Goal: Information Seeking & Learning: Find specific fact

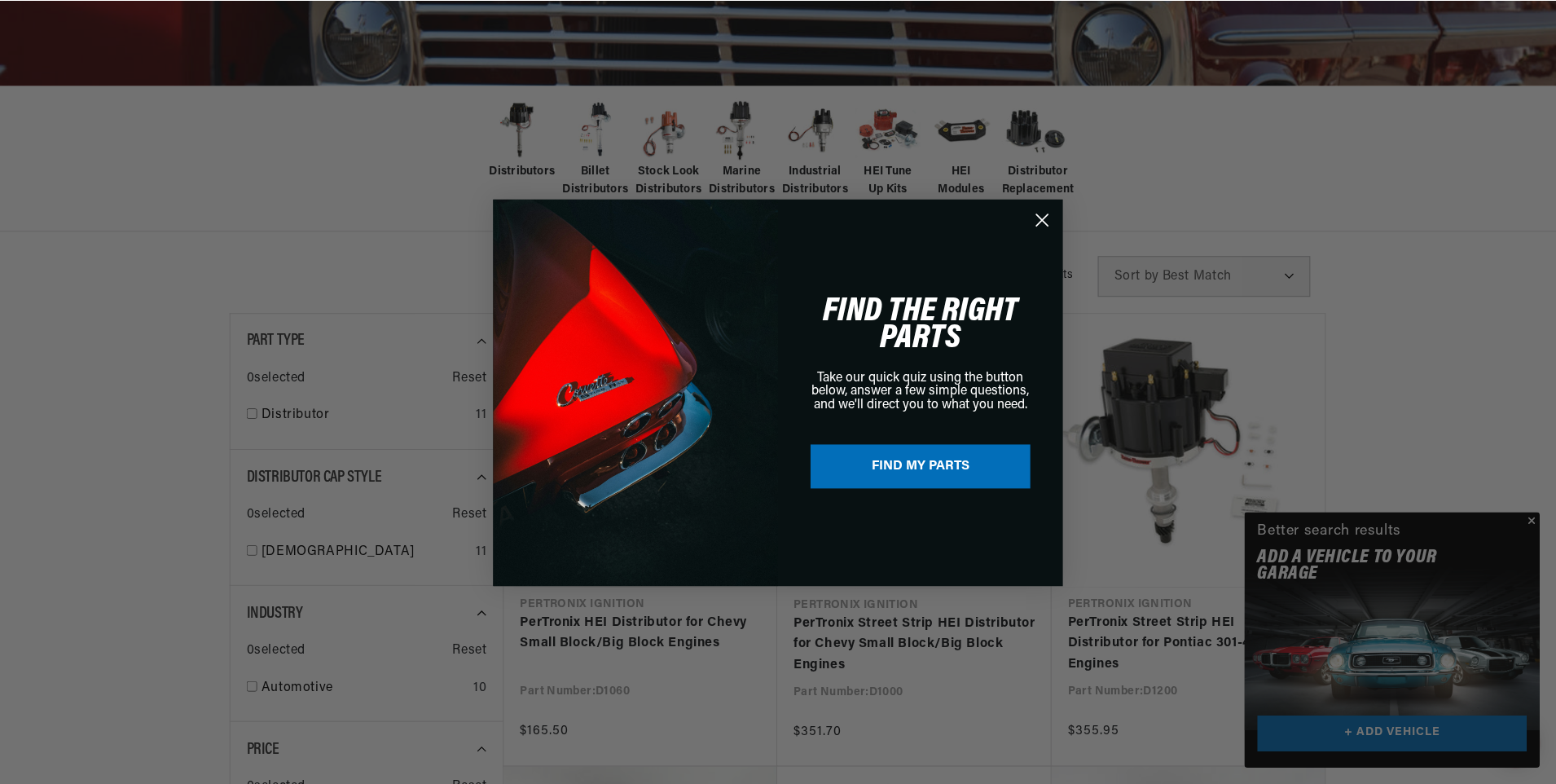
scroll to position [0, 1017]
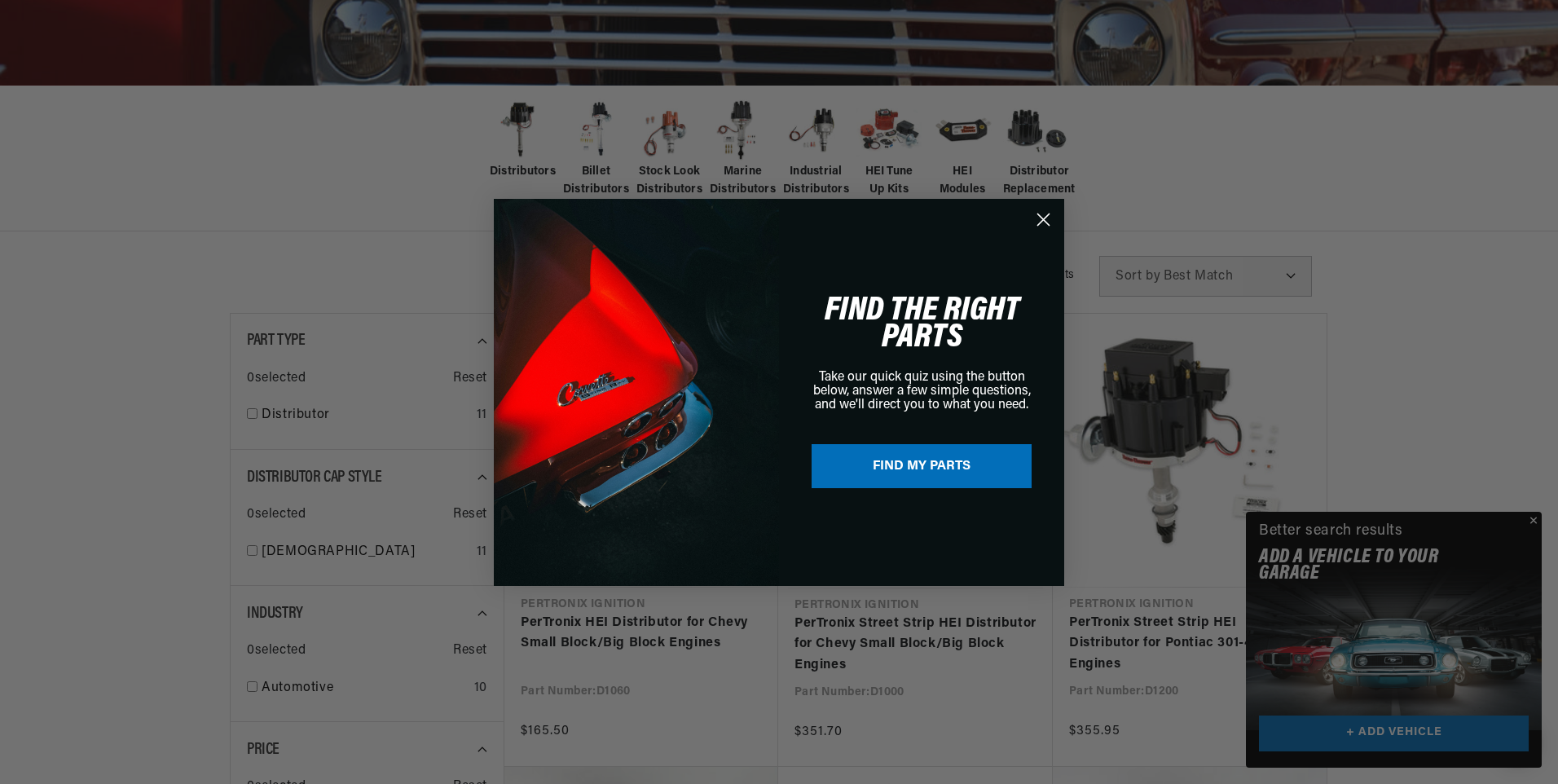
click at [1044, 215] on circle "Close dialog" at bounding box center [1044, 218] width 27 height 27
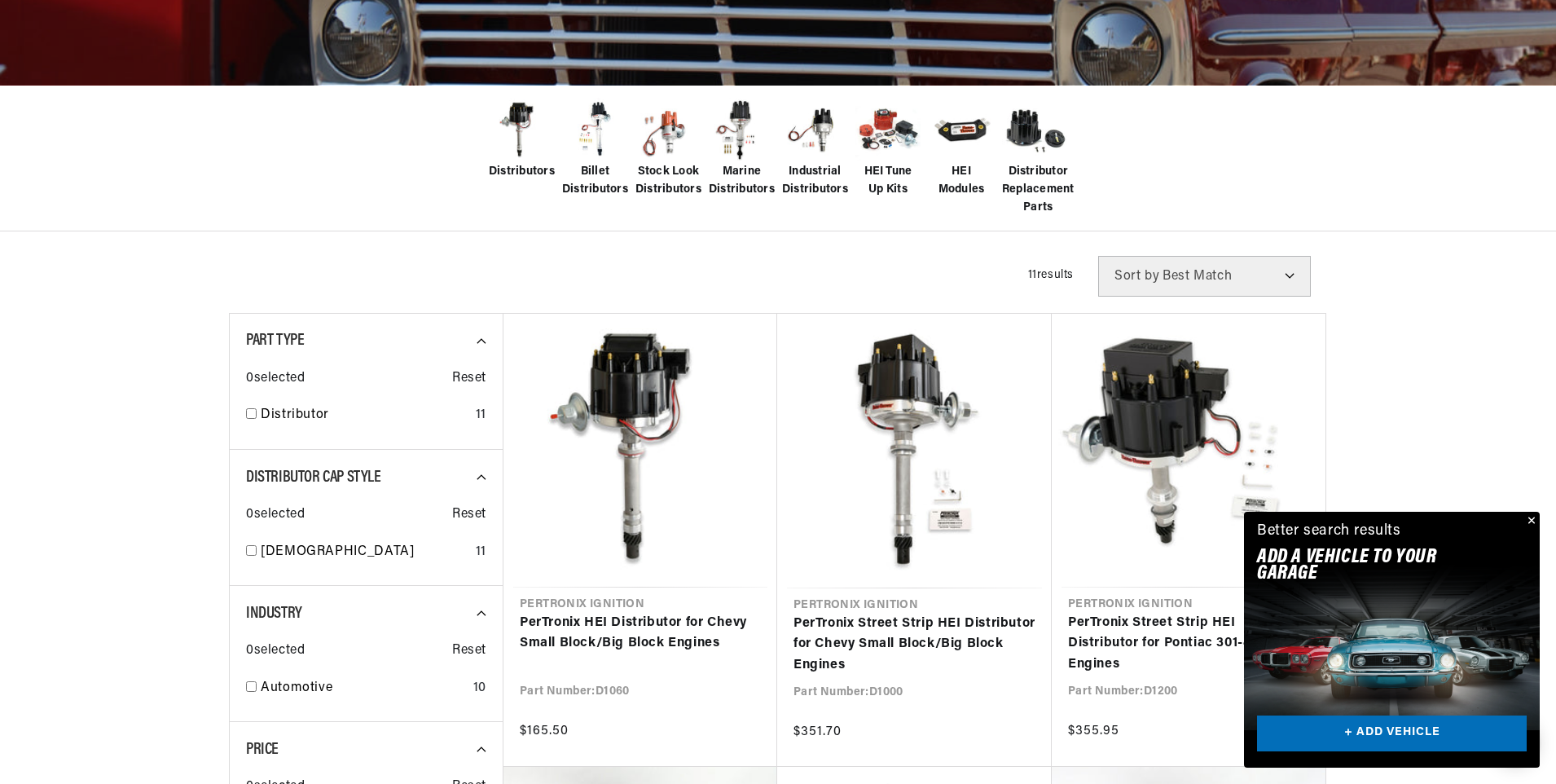
click at [1528, 519] on button "Close" at bounding box center [1530, 521] width 19 height 19
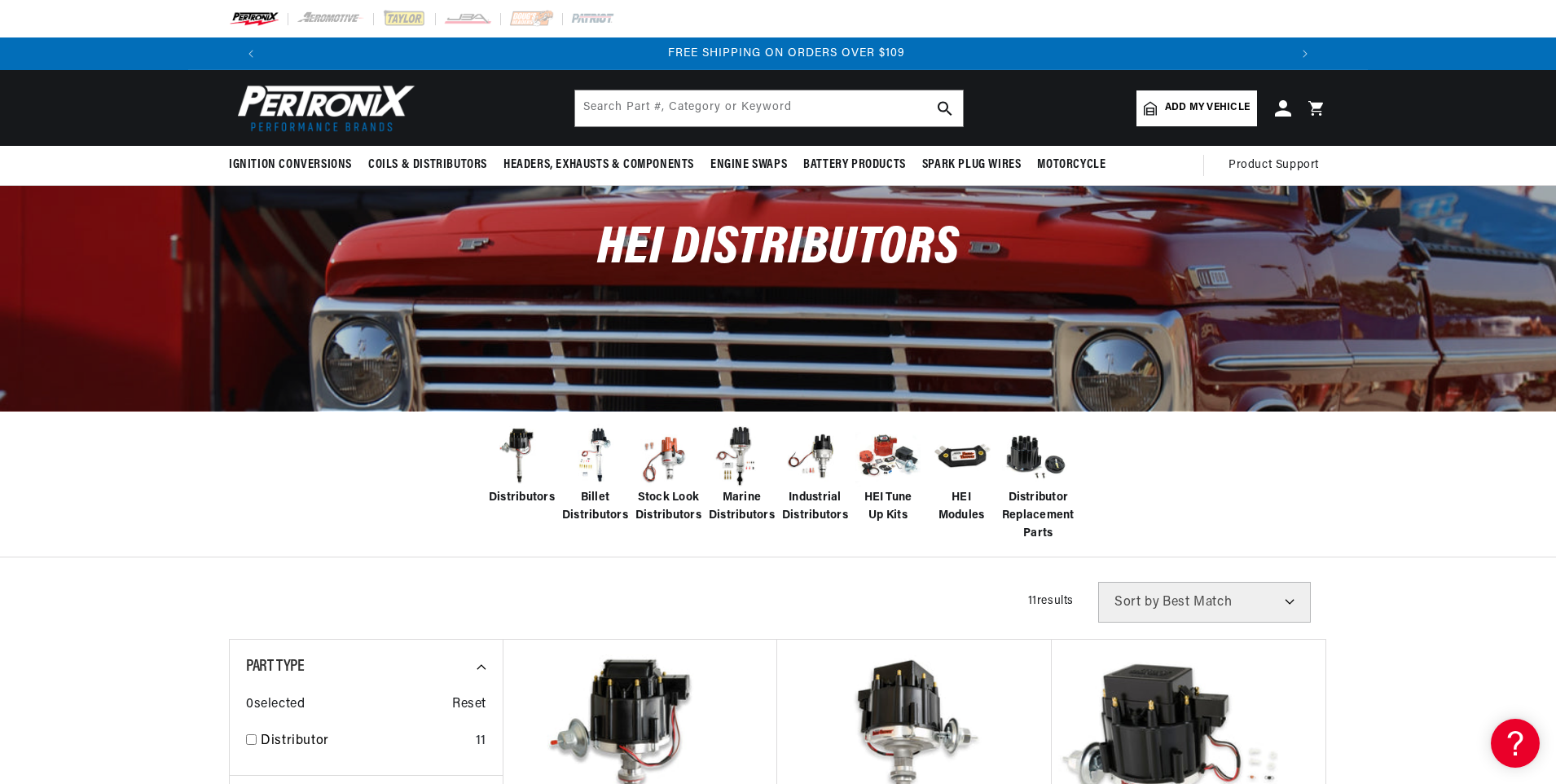
scroll to position [0, 0]
click at [506, 495] on span "Distributors" at bounding box center [522, 498] width 66 height 18
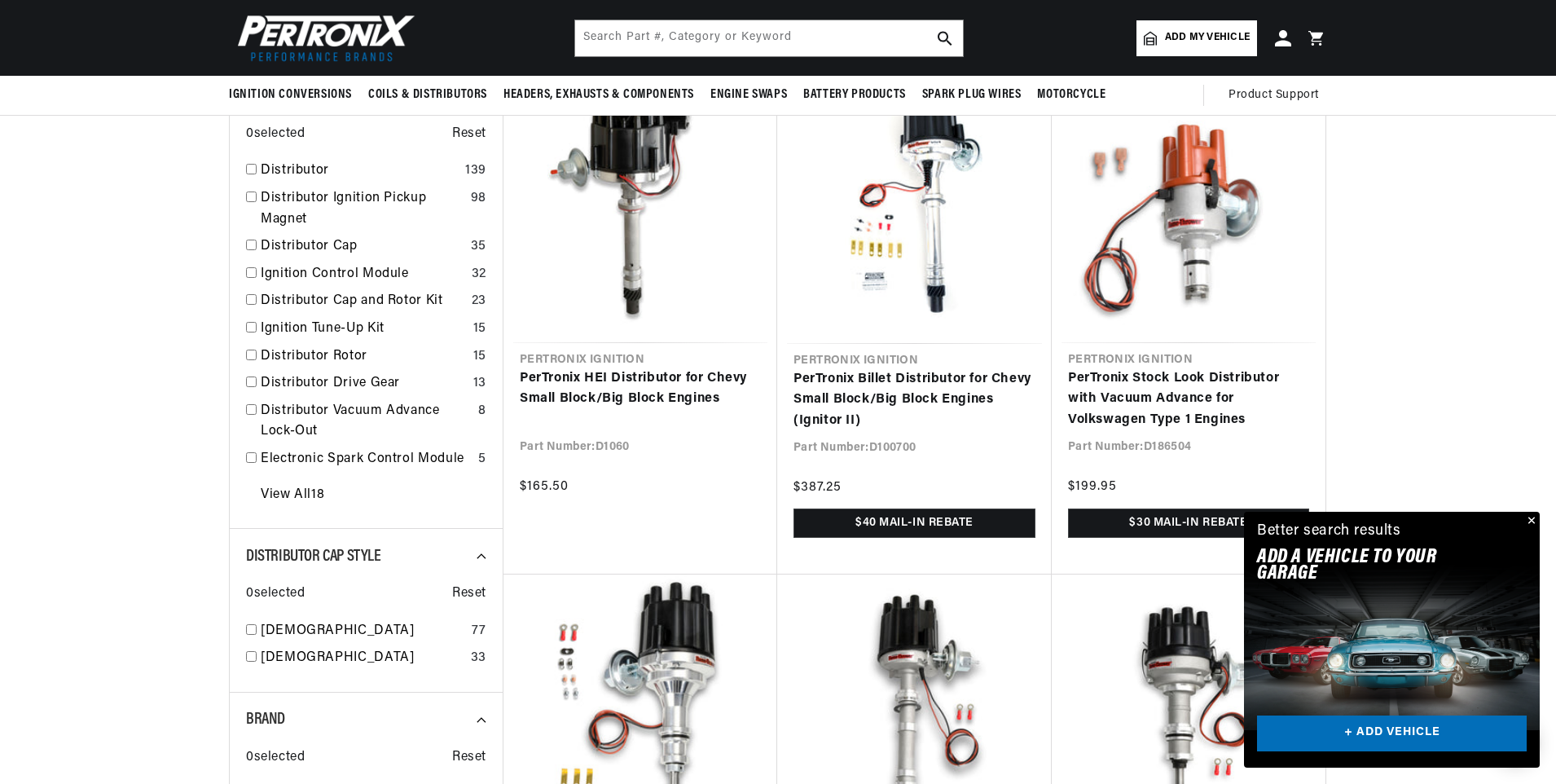
scroll to position [163, 0]
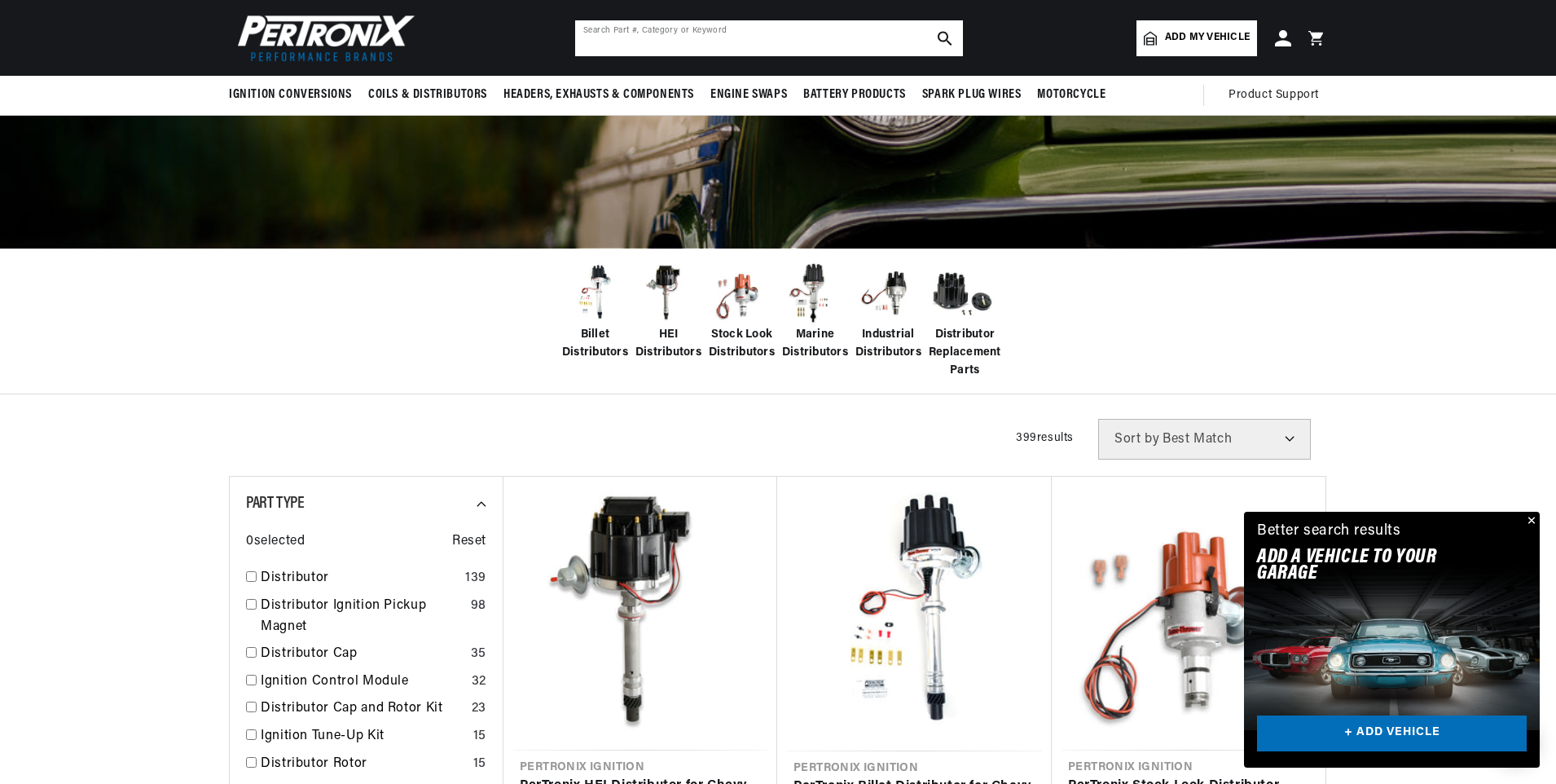
click at [762, 36] on input "text" at bounding box center [769, 38] width 388 height 36
type input "d149"
click at [1533, 520] on button "Close" at bounding box center [1530, 521] width 19 height 19
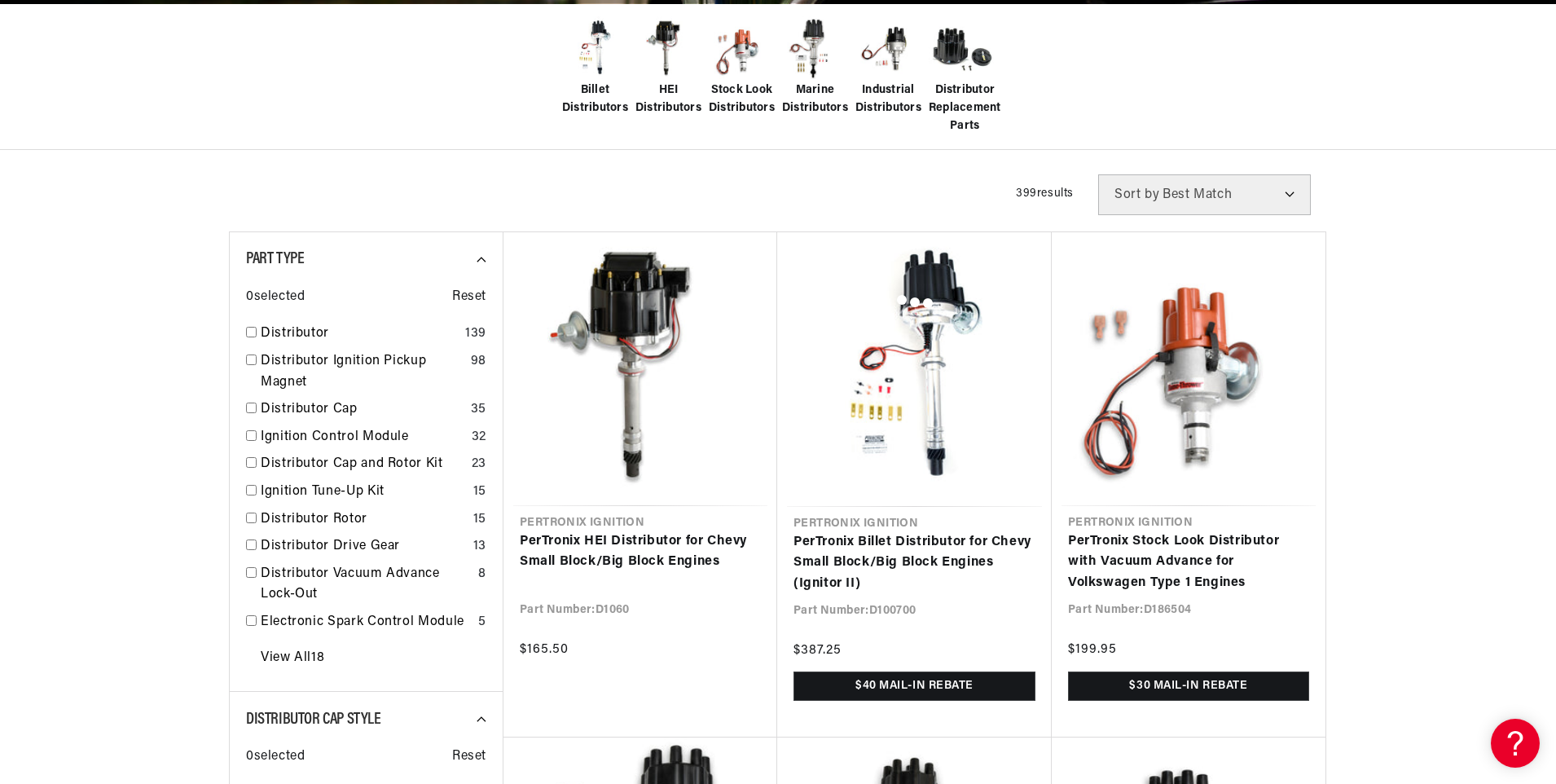
scroll to position [0, 0]
click at [622, 555] on div at bounding box center [915, 623] width 824 height 784
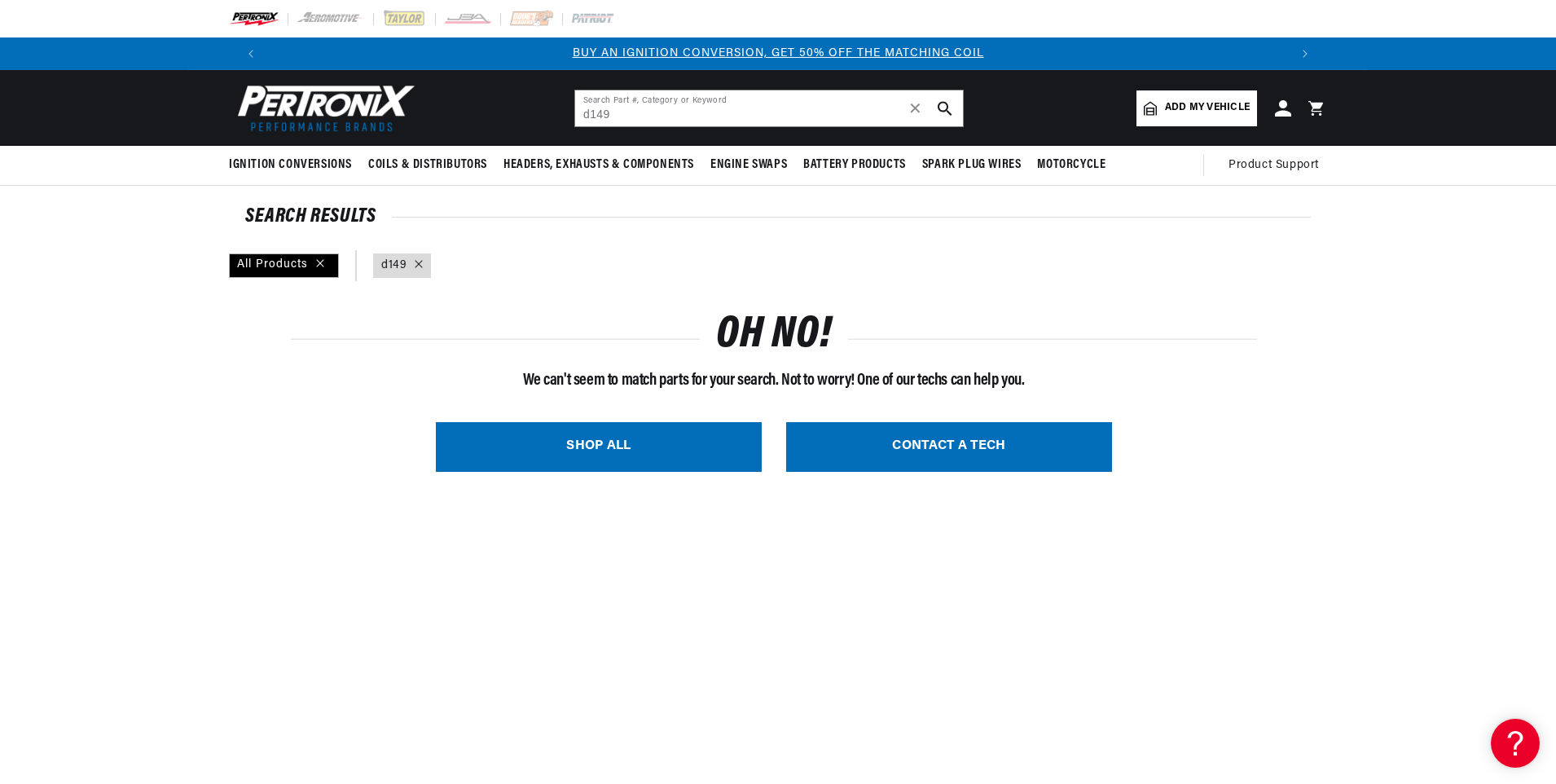
drag, startPoint x: 418, startPoint y: 260, endPoint x: 437, endPoint y: 282, distance: 29.1
click at [418, 260] on icon at bounding box center [419, 264] width 8 height 8
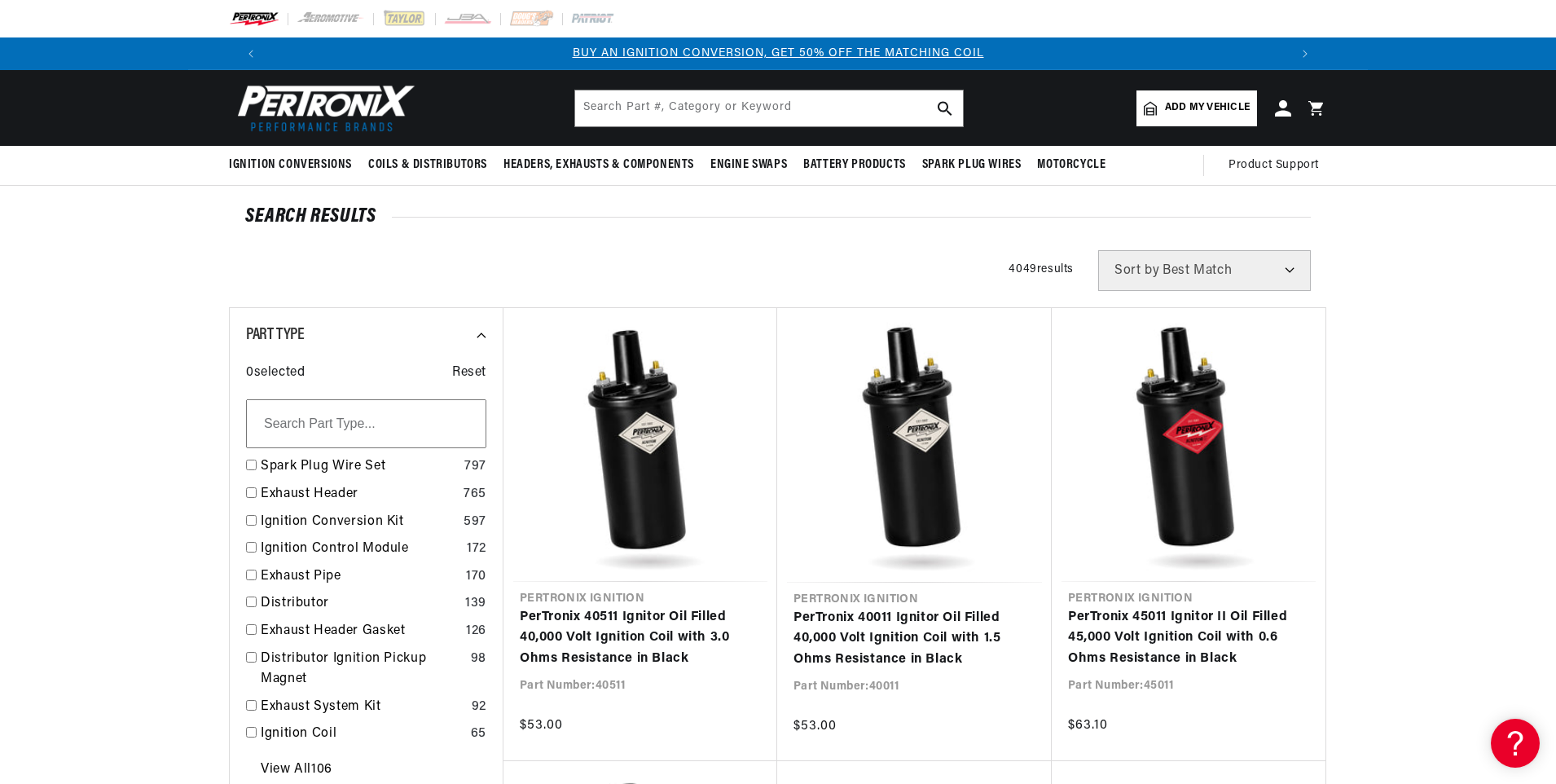
type input "d149"
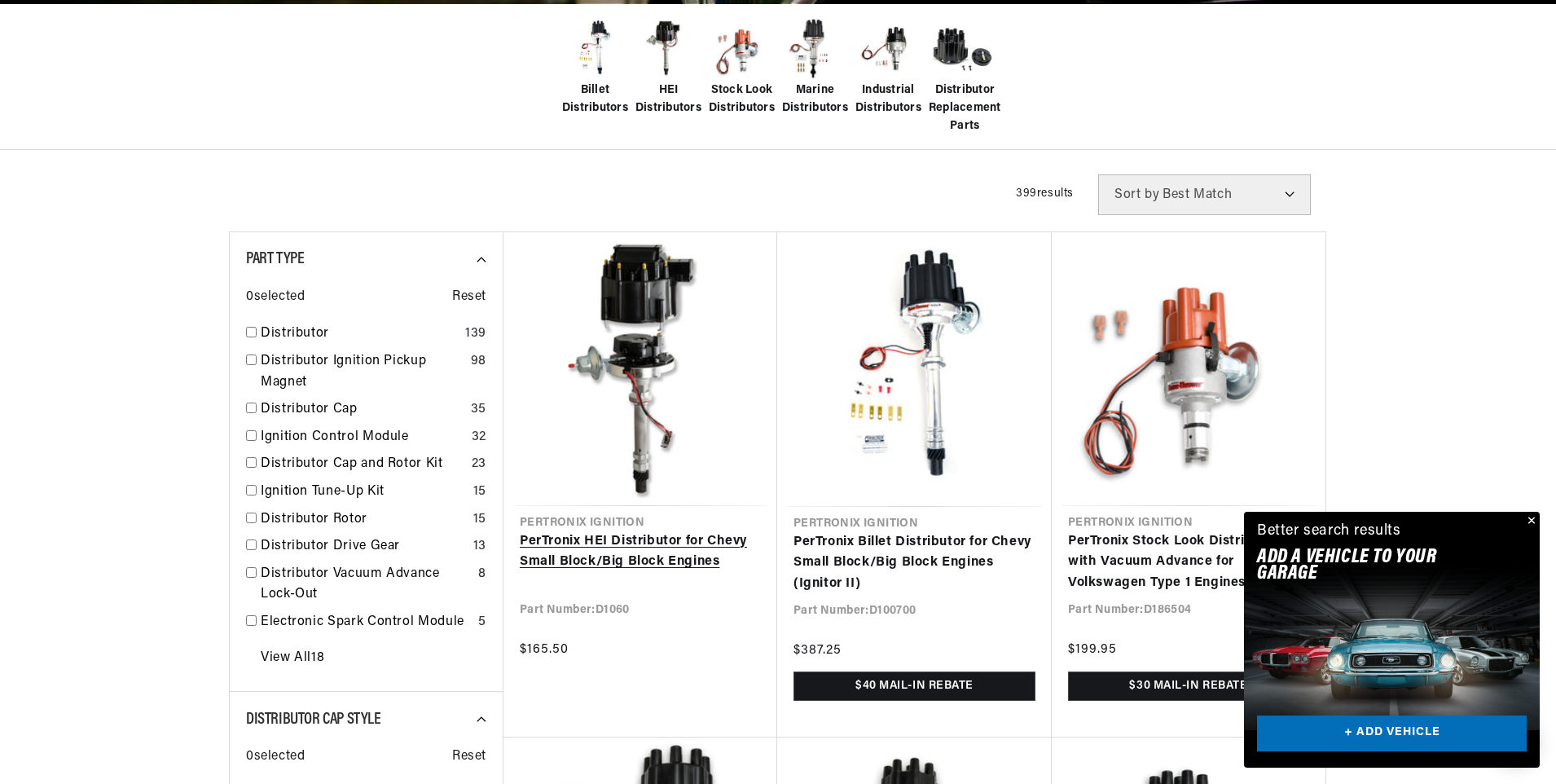
click at [633, 531] on link "PerTronix HEI Distributor for Chevy Small Block/Big Block Engines" at bounding box center [640, 551] width 241 height 42
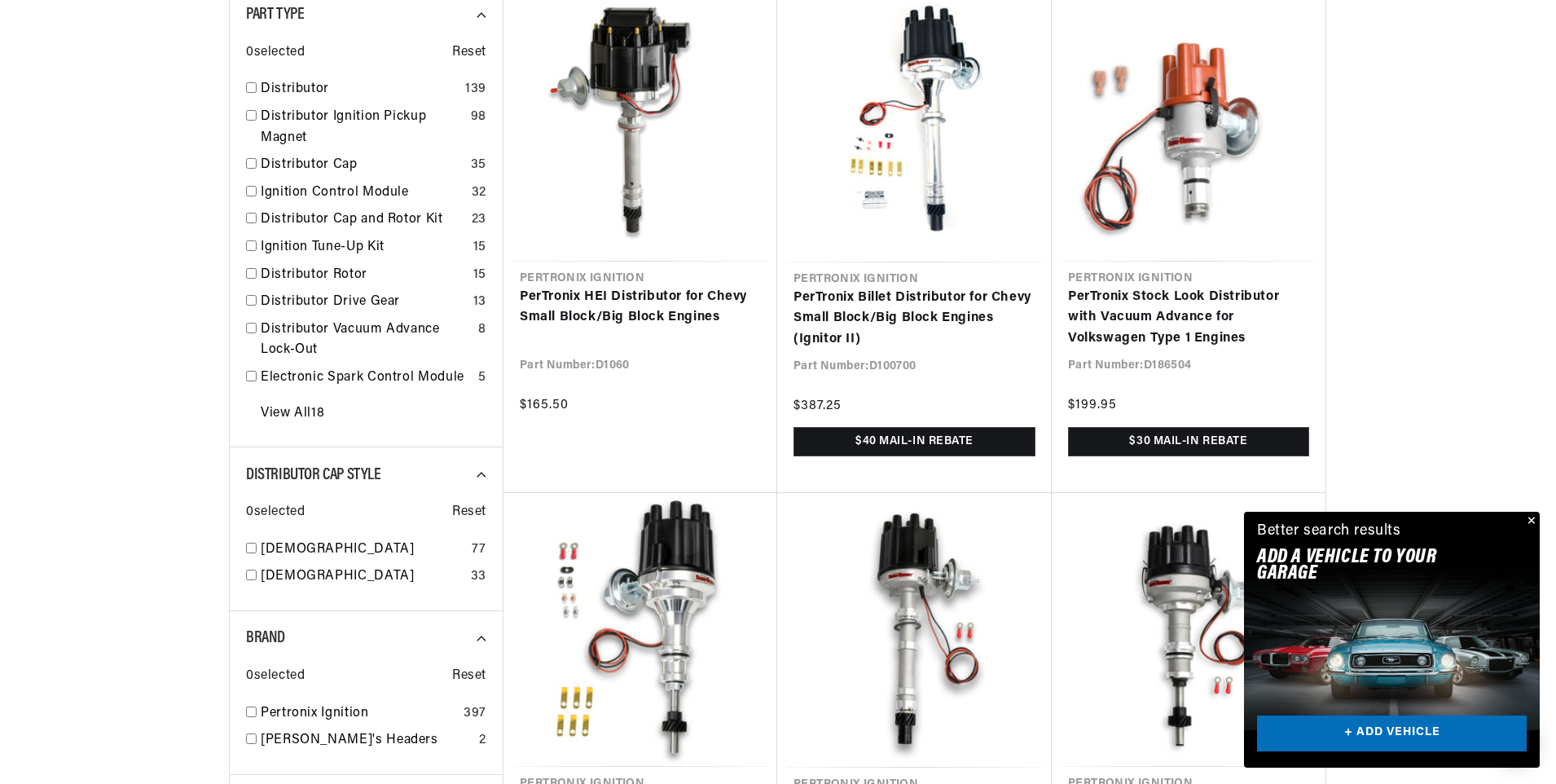
scroll to position [0, 2036]
click at [1533, 523] on button "Close" at bounding box center [1530, 521] width 19 height 19
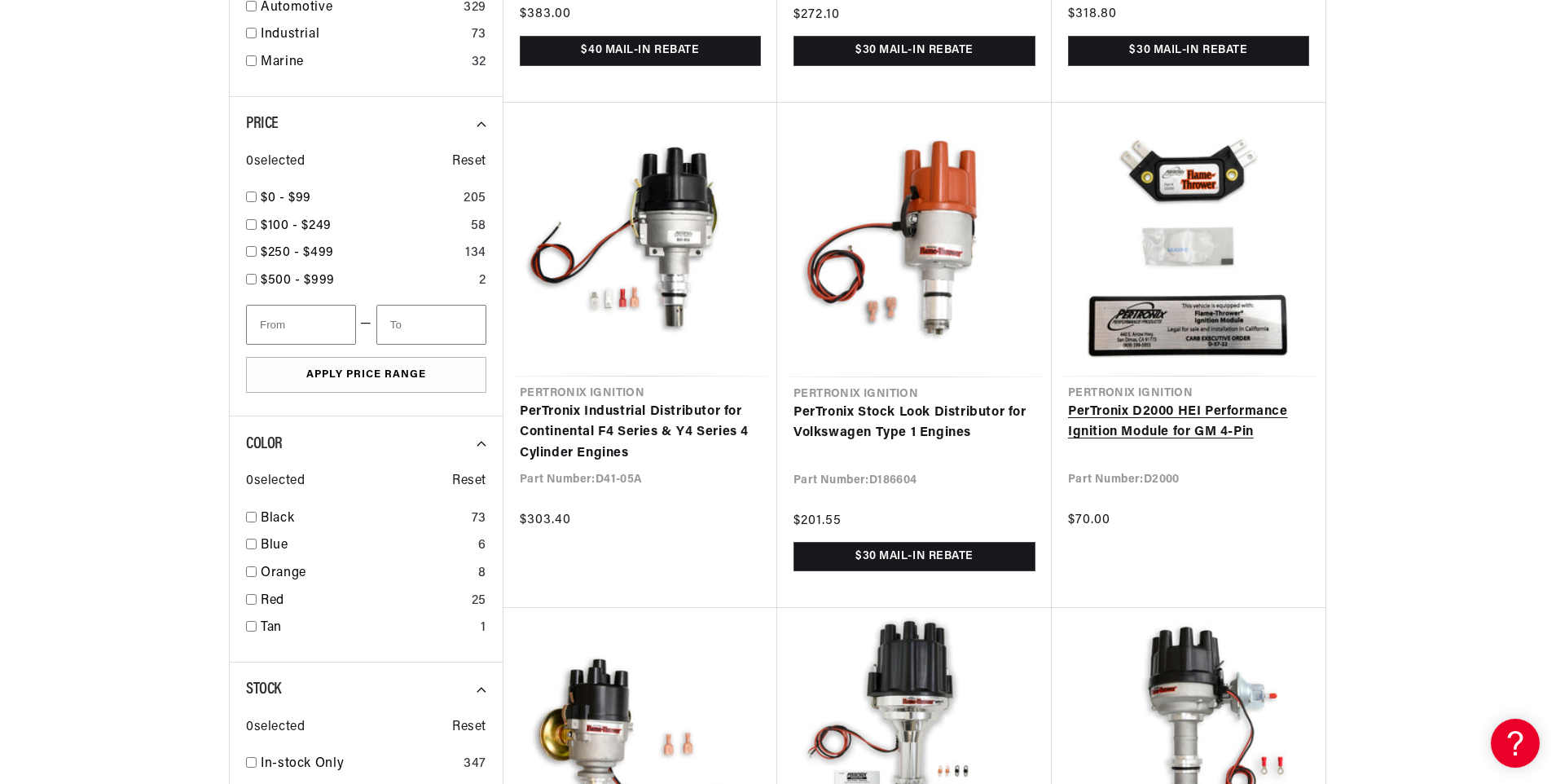
scroll to position [1792, 0]
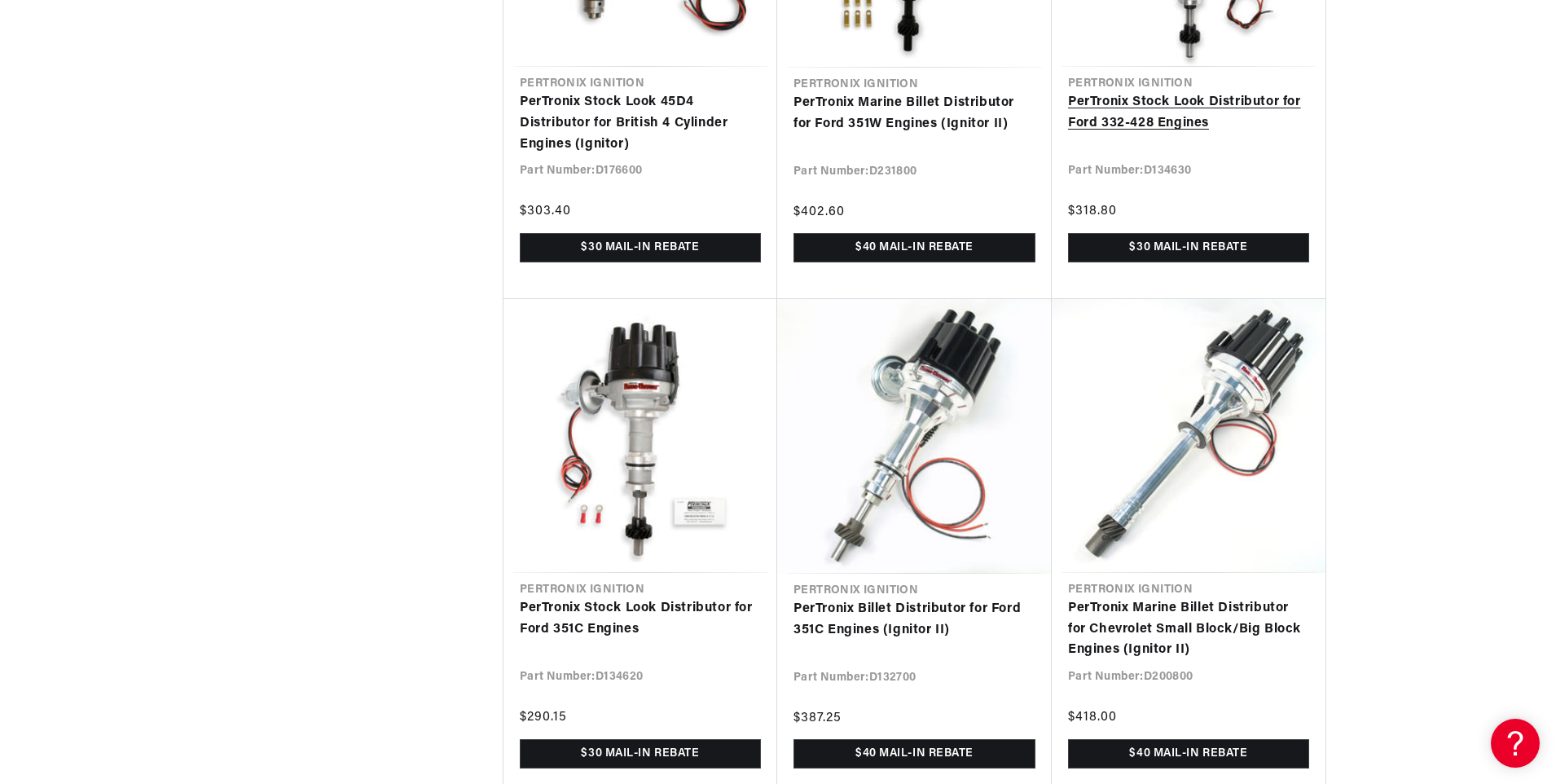
scroll to position [0, 1017]
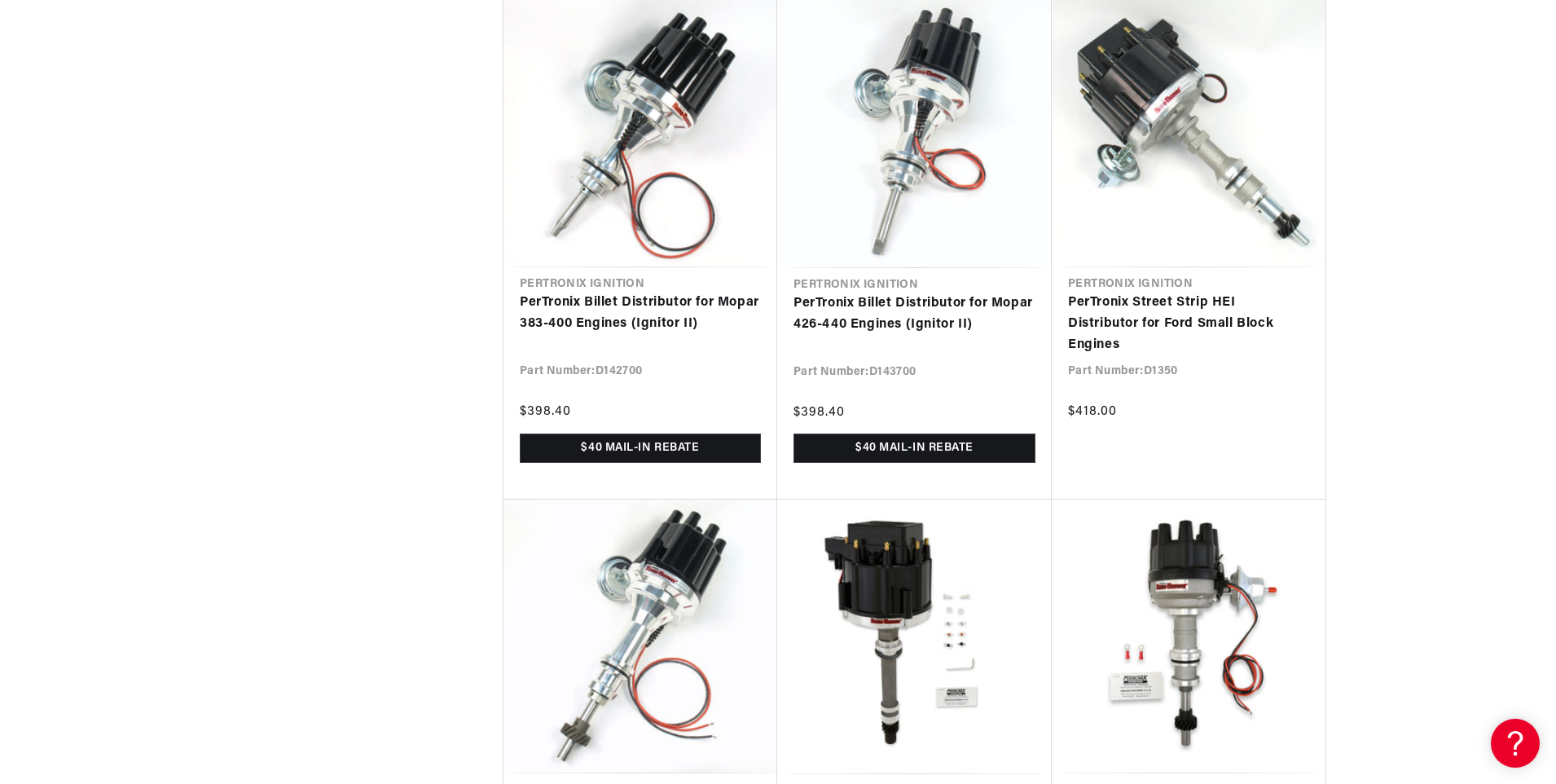
scroll to position [5946, 0]
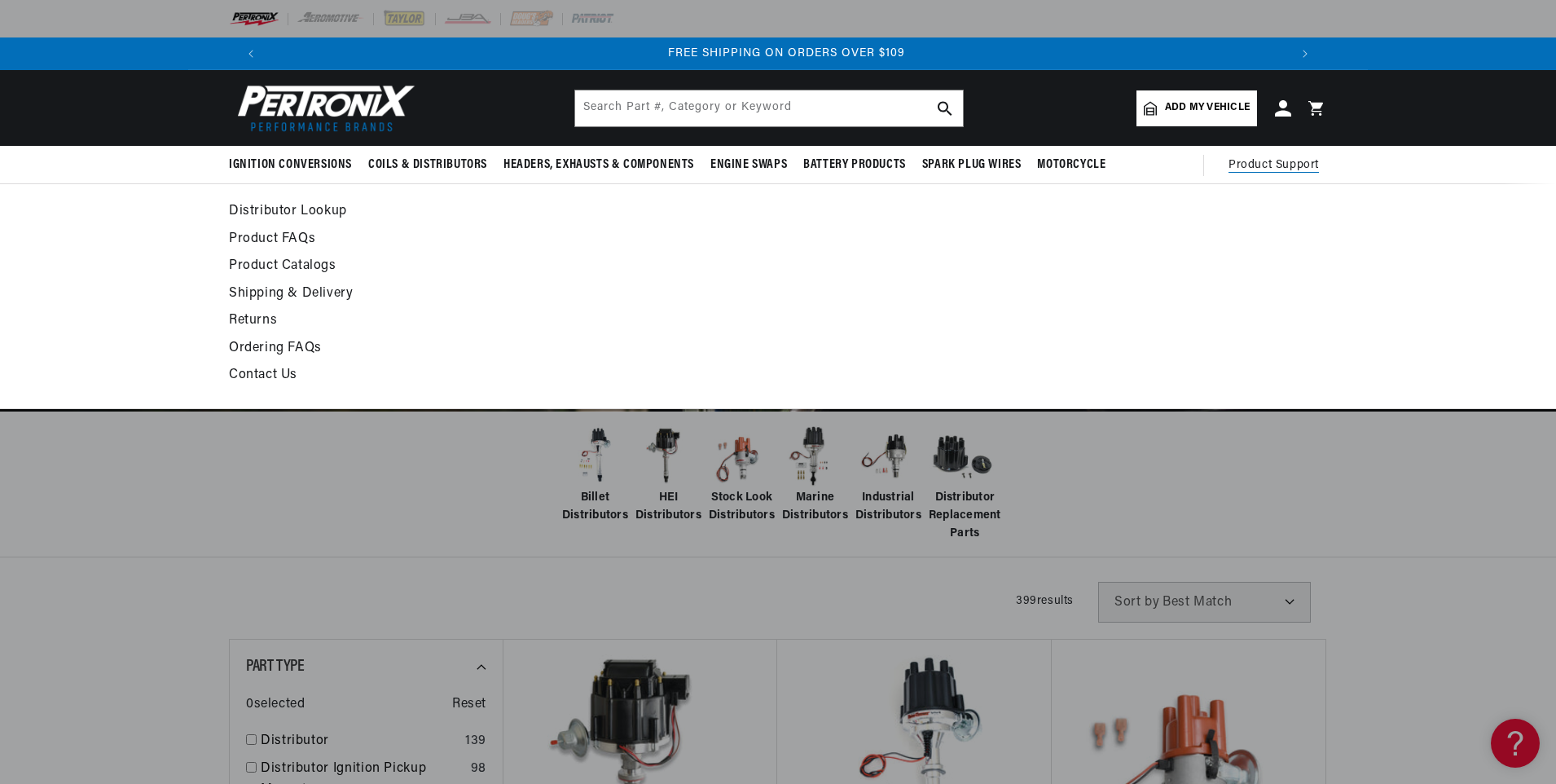
click at [328, 204] on link "Distributor Lookup" at bounding box center [630, 212] width 801 height 23
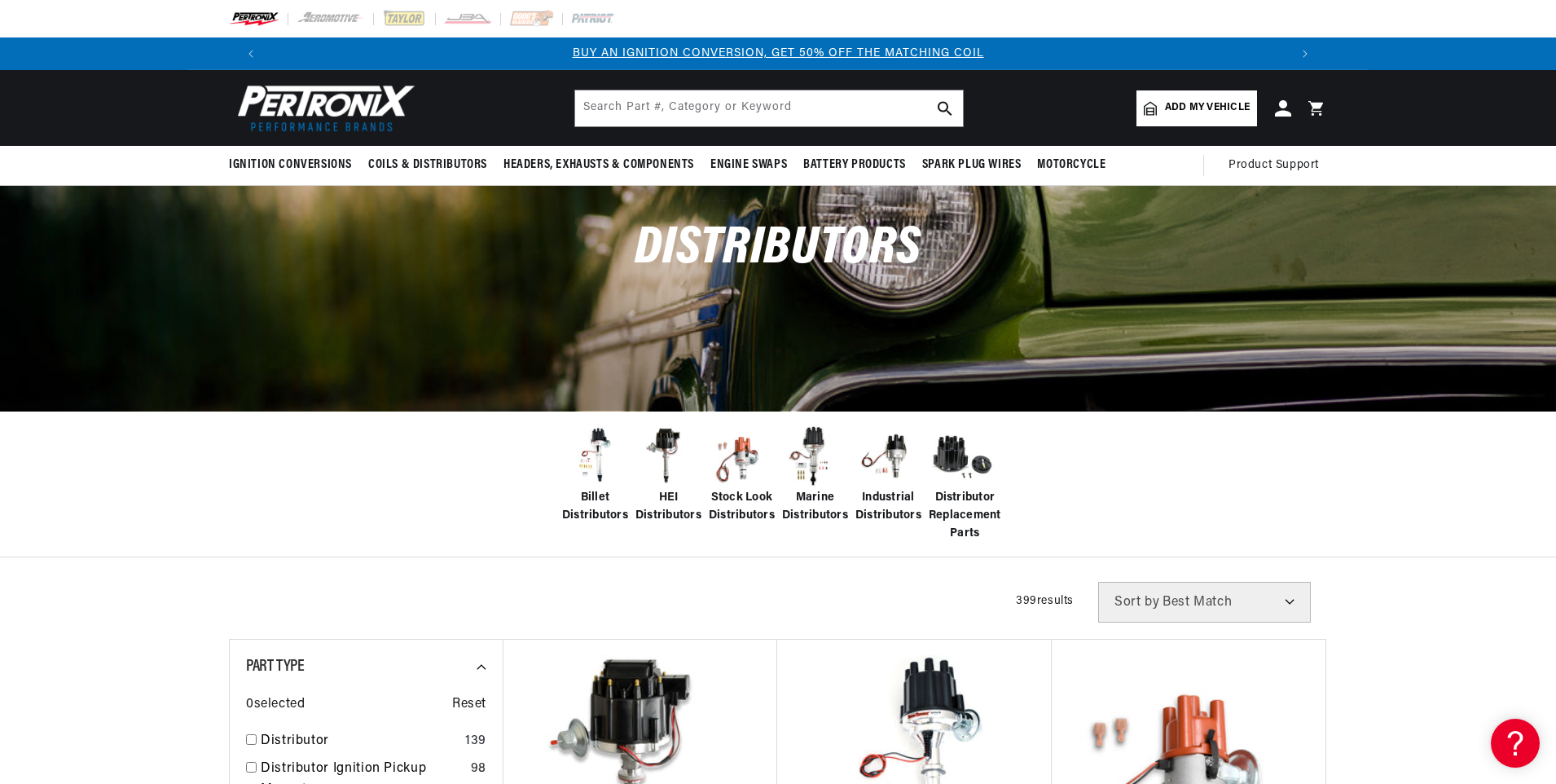
click at [660, 515] on span "HEI Distributors" at bounding box center [668, 508] width 66 height 37
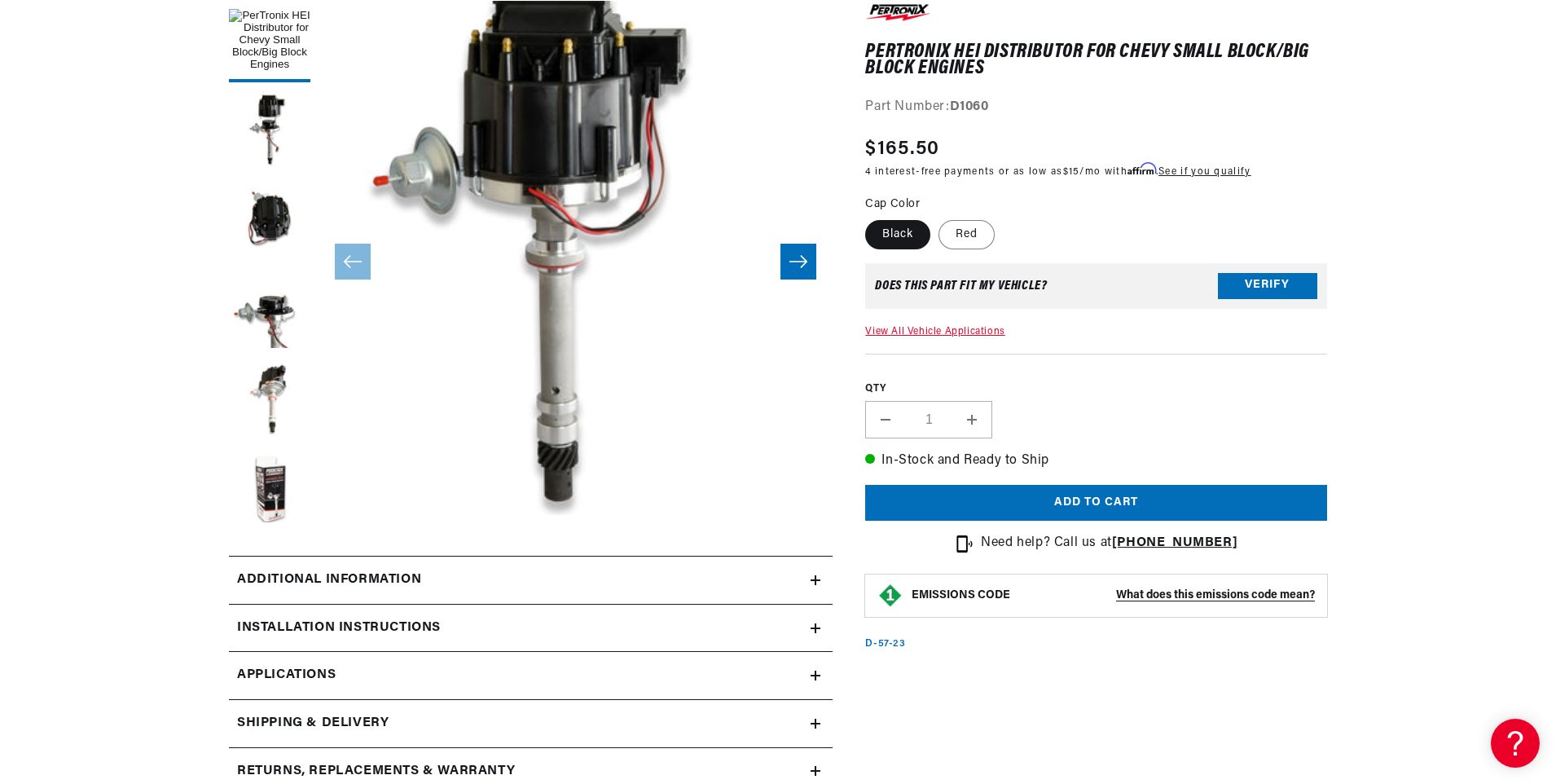
scroll to position [326, 0]
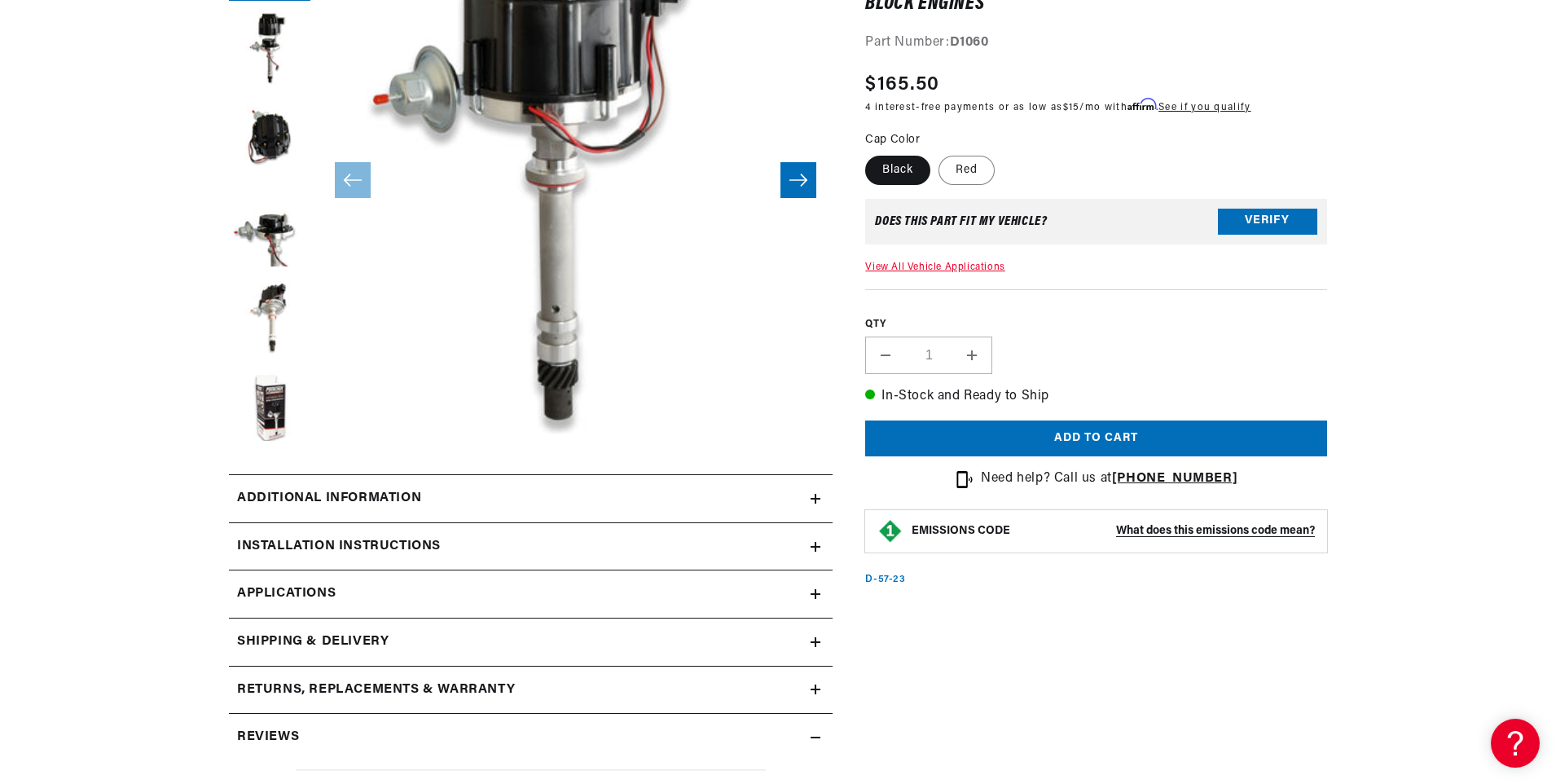
click at [462, 510] on summary "Additional information" at bounding box center [531, 498] width 603 height 47
click at [810, 543] on div "Installation instructions" at bounding box center [520, 546] width 582 height 21
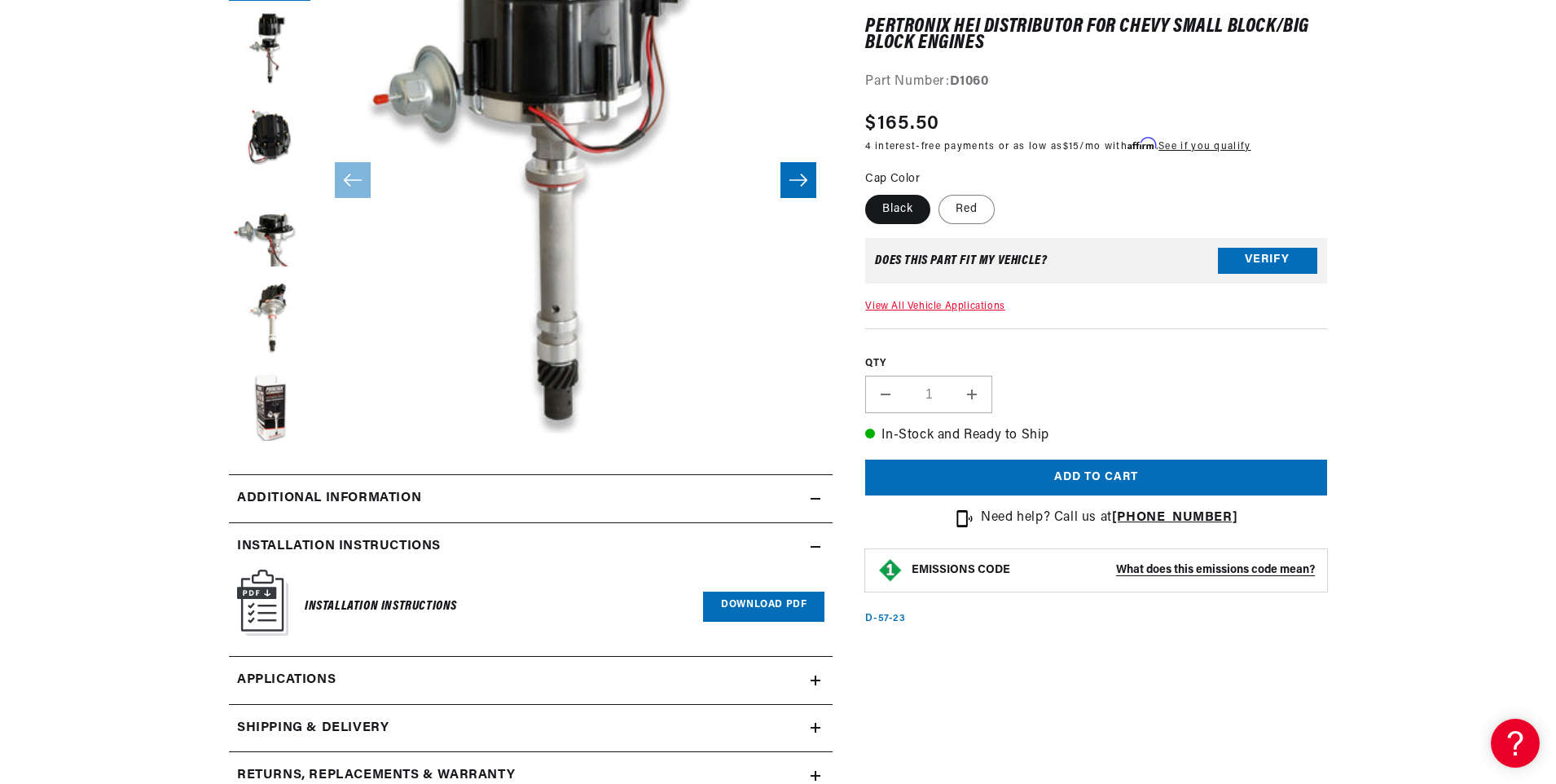
scroll to position [489, 0]
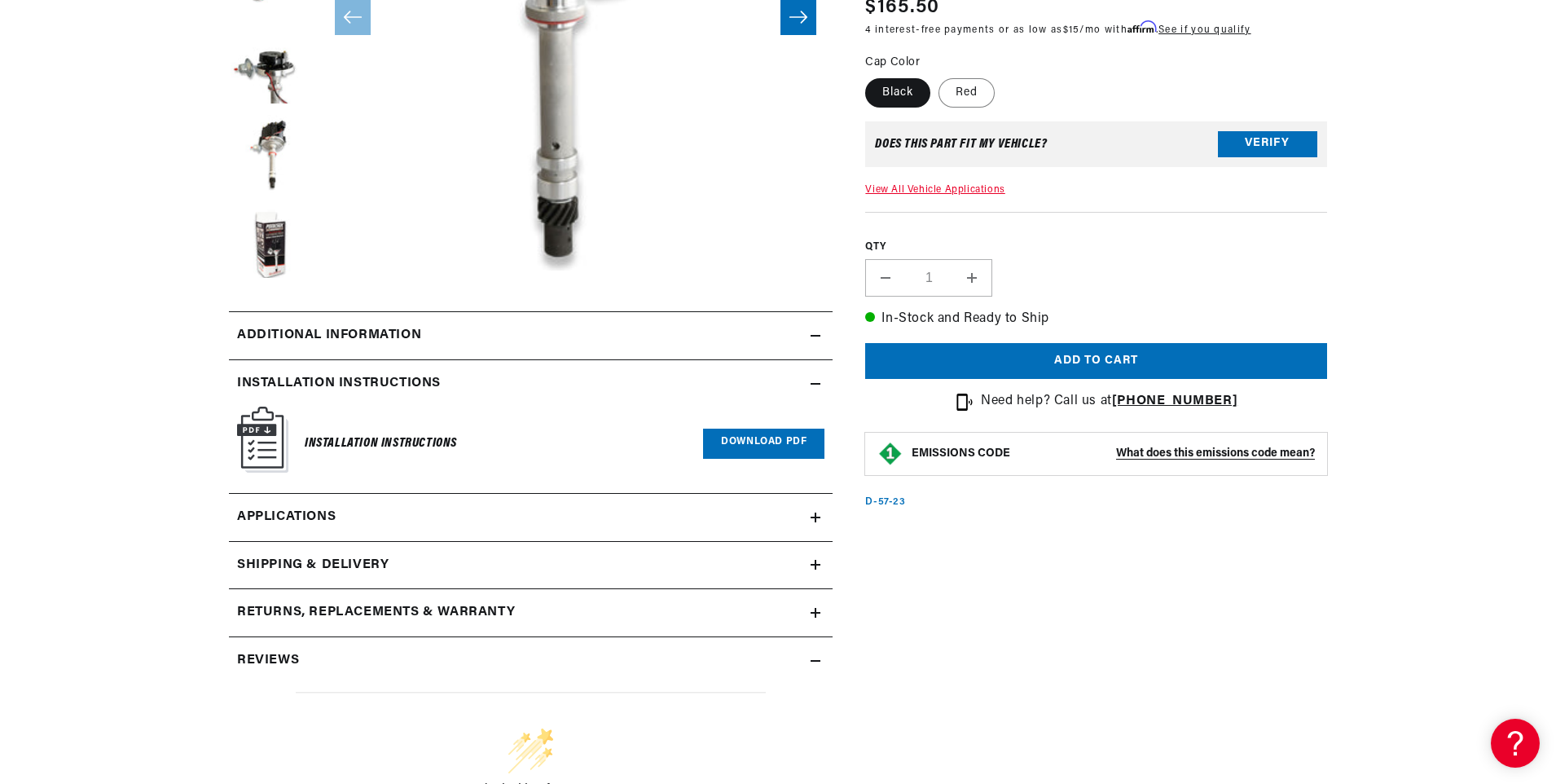
click at [805, 524] on link "Applications" at bounding box center [531, 518] width 603 height 48
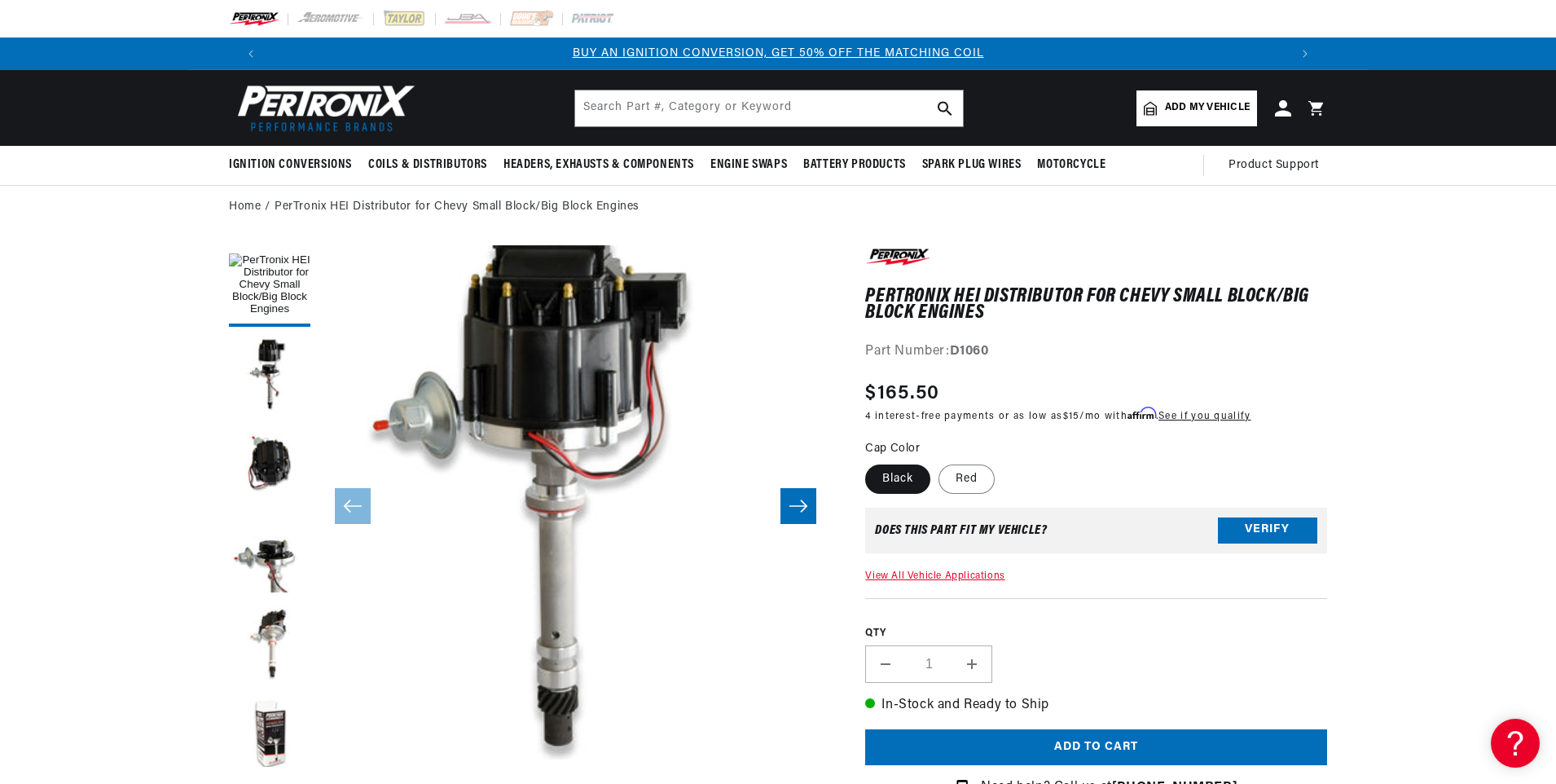
scroll to position [0, 1017]
click at [292, 553] on button "Load image 4 in gallery view" at bounding box center [270, 555] width 81 height 81
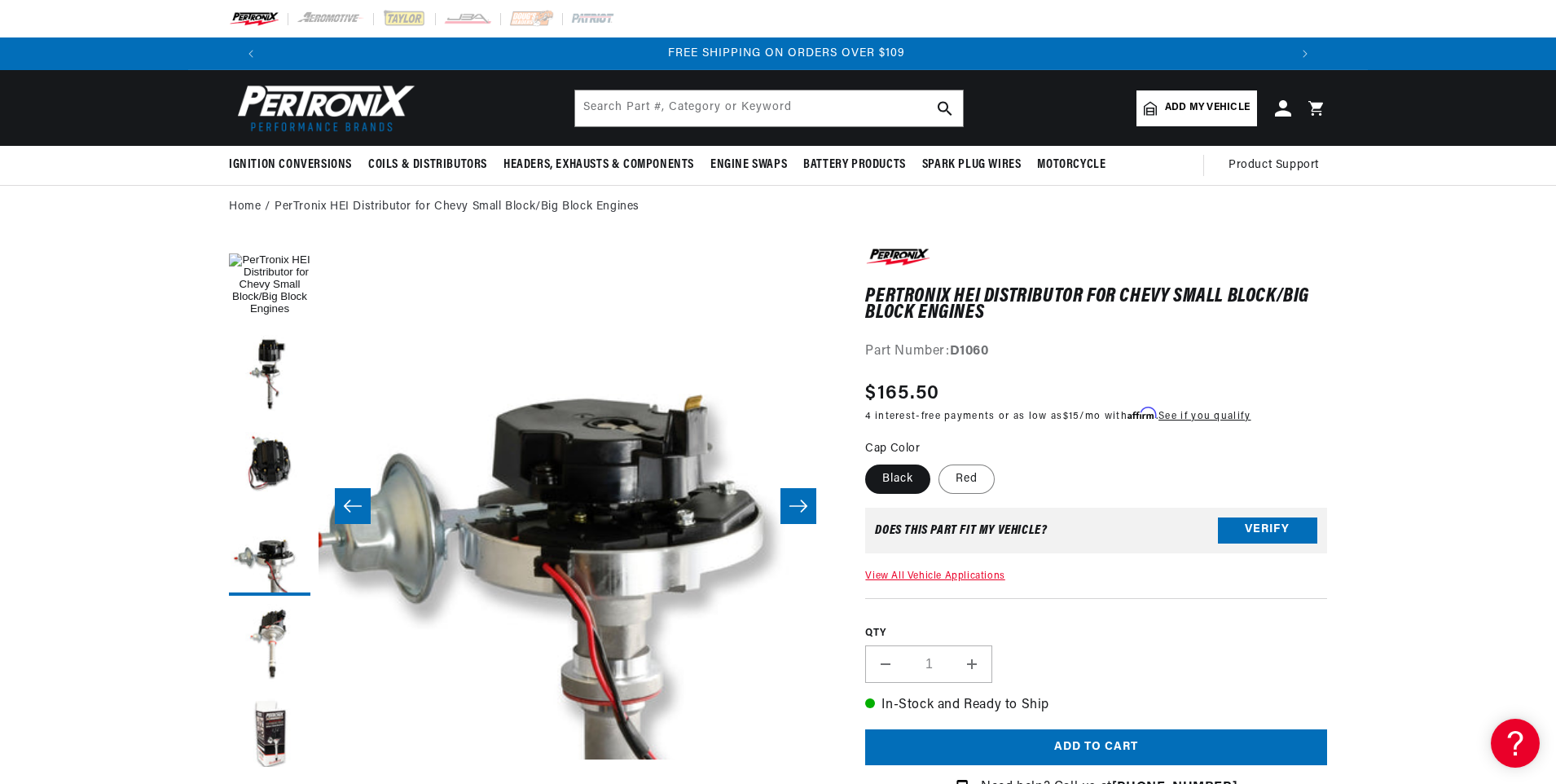
scroll to position [0, 0]
click at [594, 108] on input "text" at bounding box center [769, 108] width 388 height 36
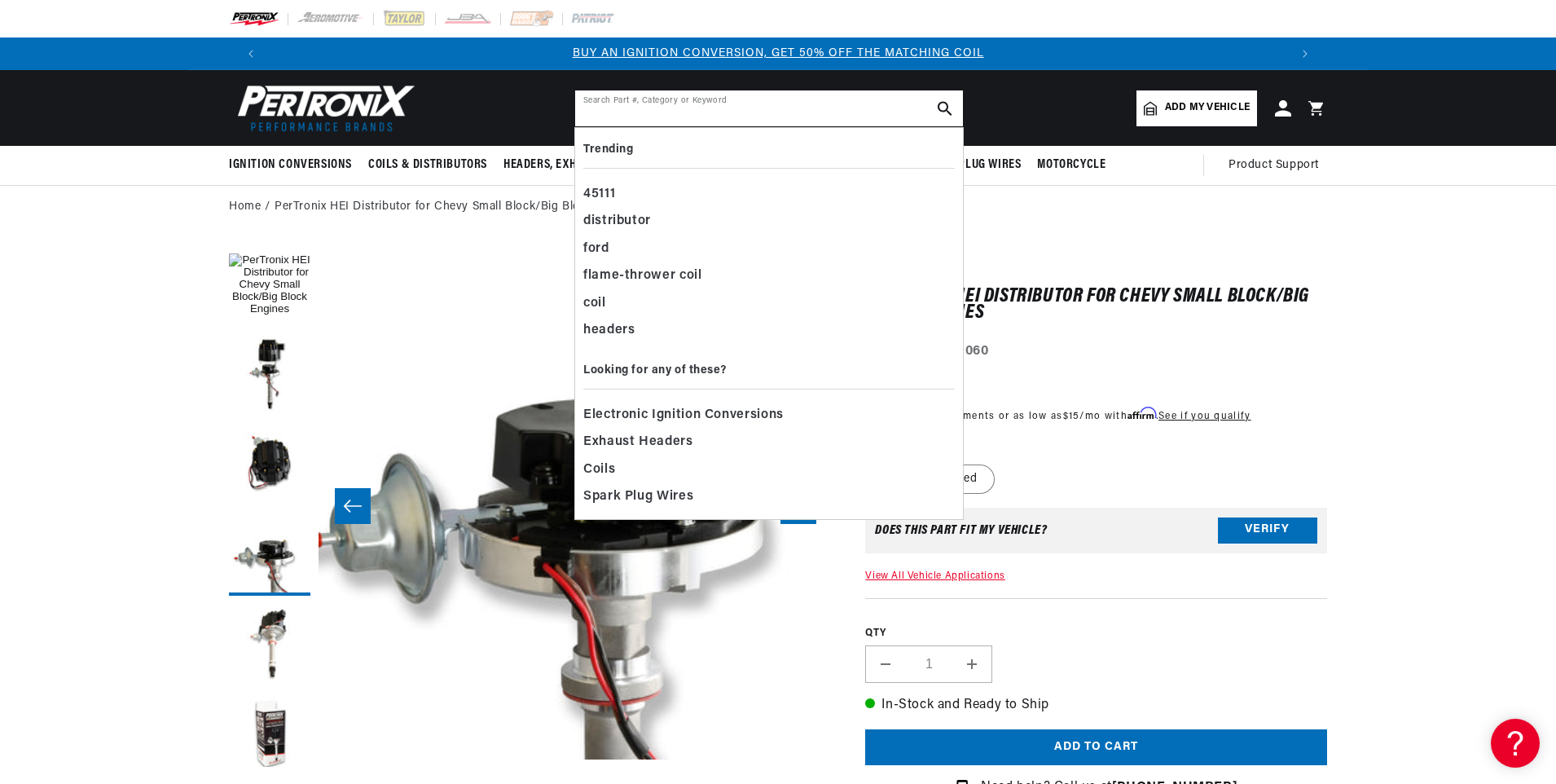
scroll to position [0, 1017]
click at [289, 564] on button "Load image 4 in gallery view" at bounding box center [270, 555] width 81 height 81
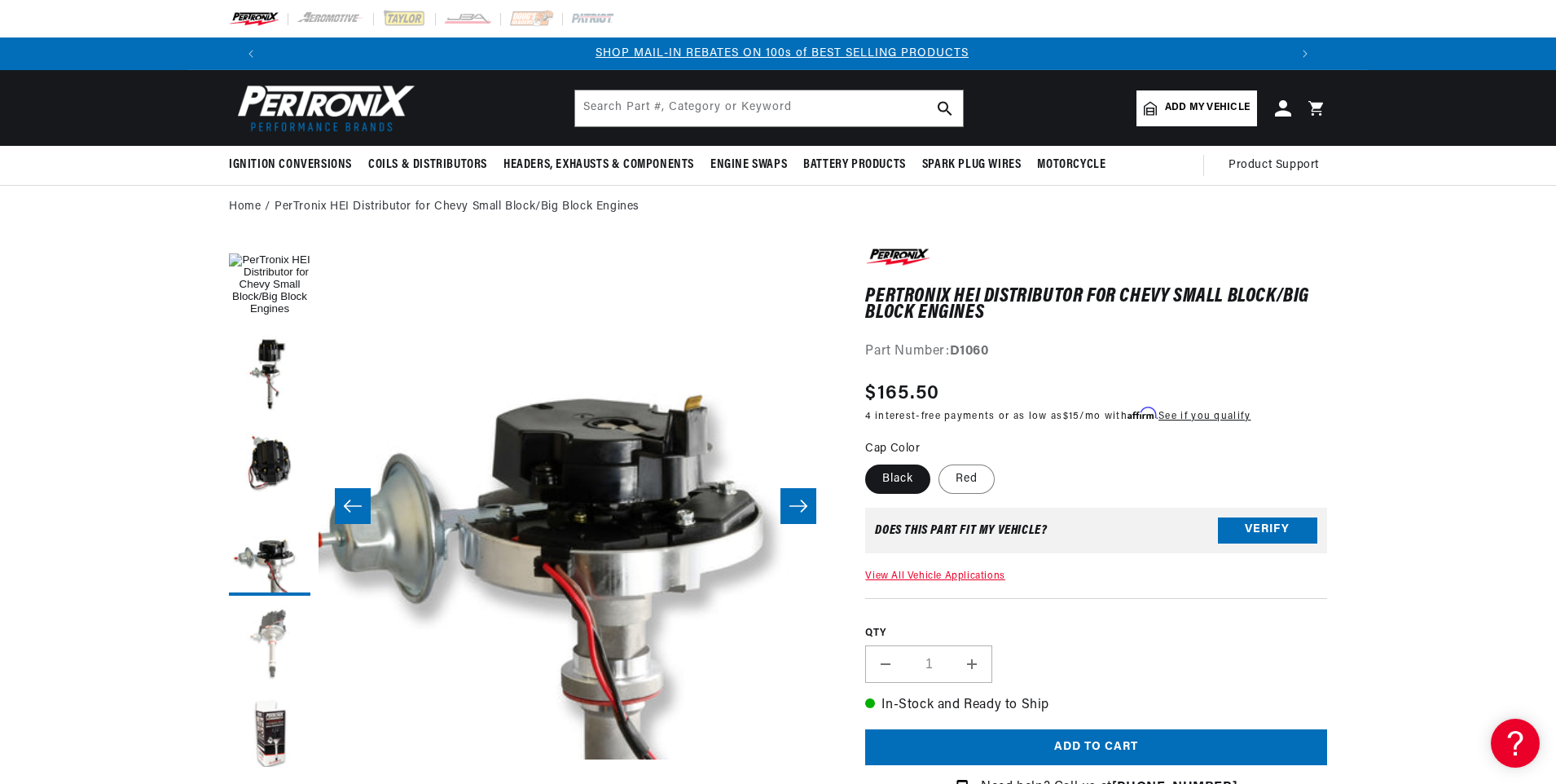
click at [267, 629] on button "Load image 5 in gallery view" at bounding box center [270, 644] width 81 height 81
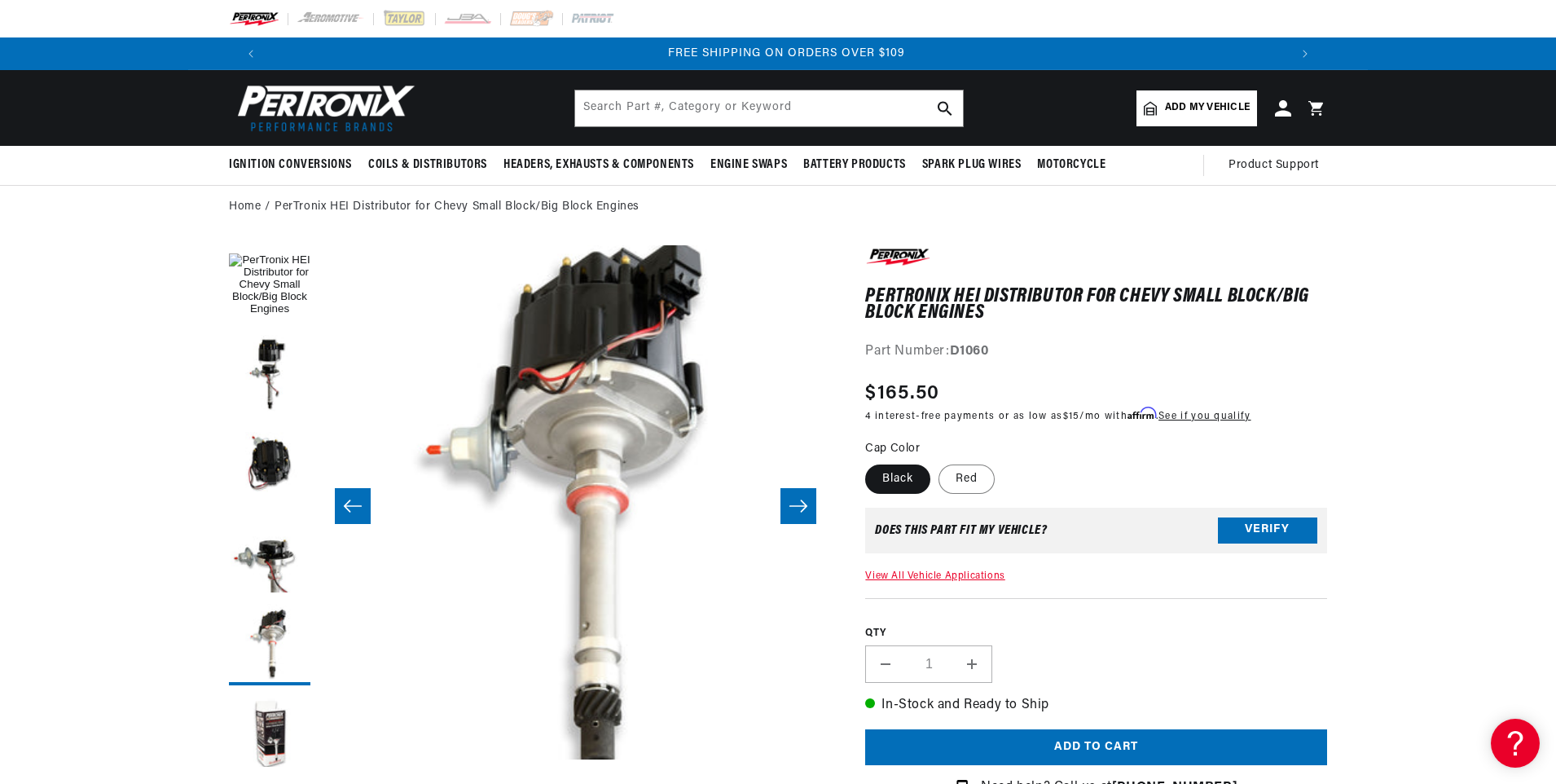
scroll to position [0, 0]
click at [263, 738] on button "Load image 6 in gallery view" at bounding box center [270, 734] width 81 height 81
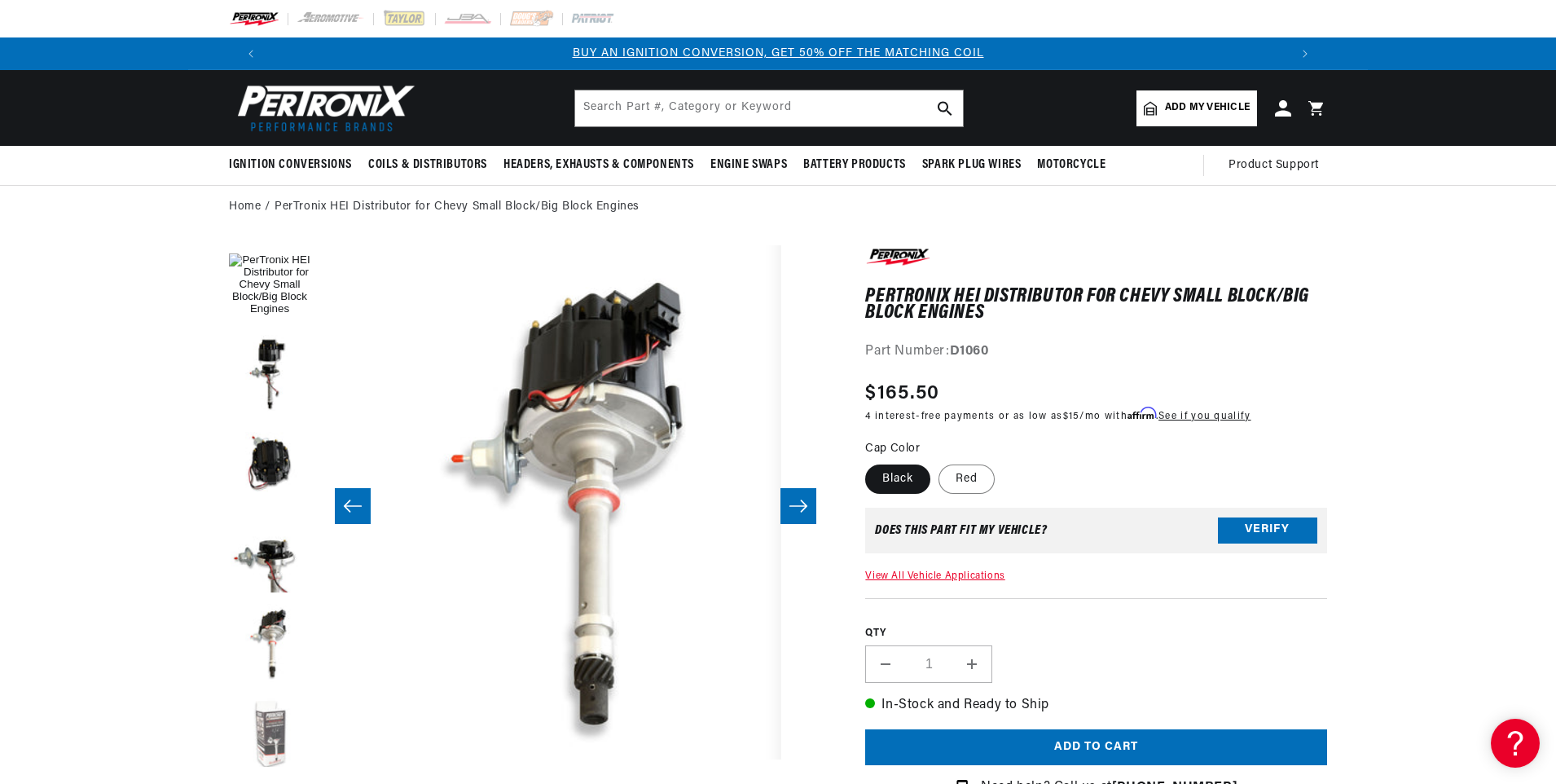
scroll to position [0, 2572]
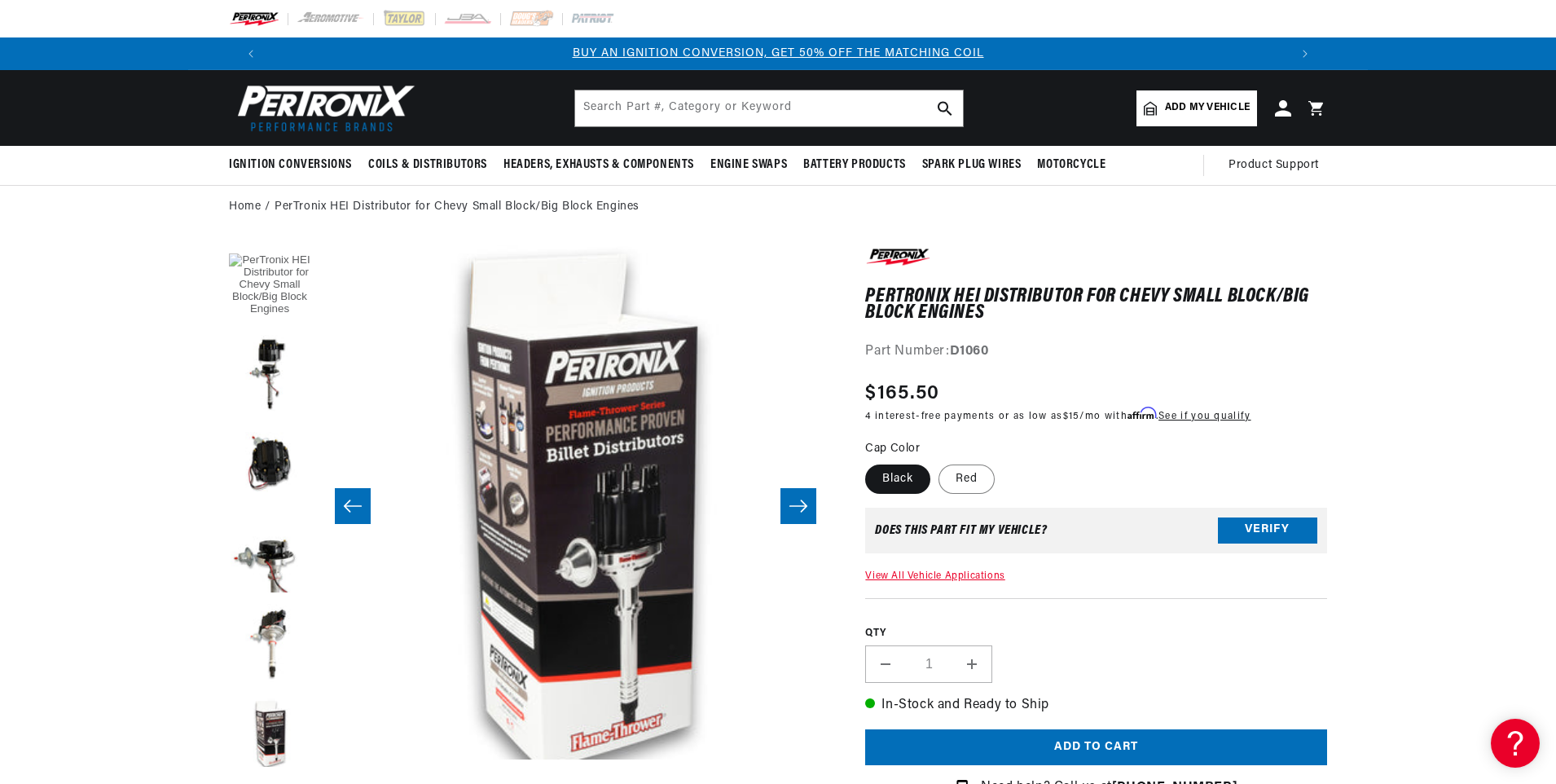
click at [263, 303] on button "Load image 1 in gallery view" at bounding box center [270, 286] width 81 height 81
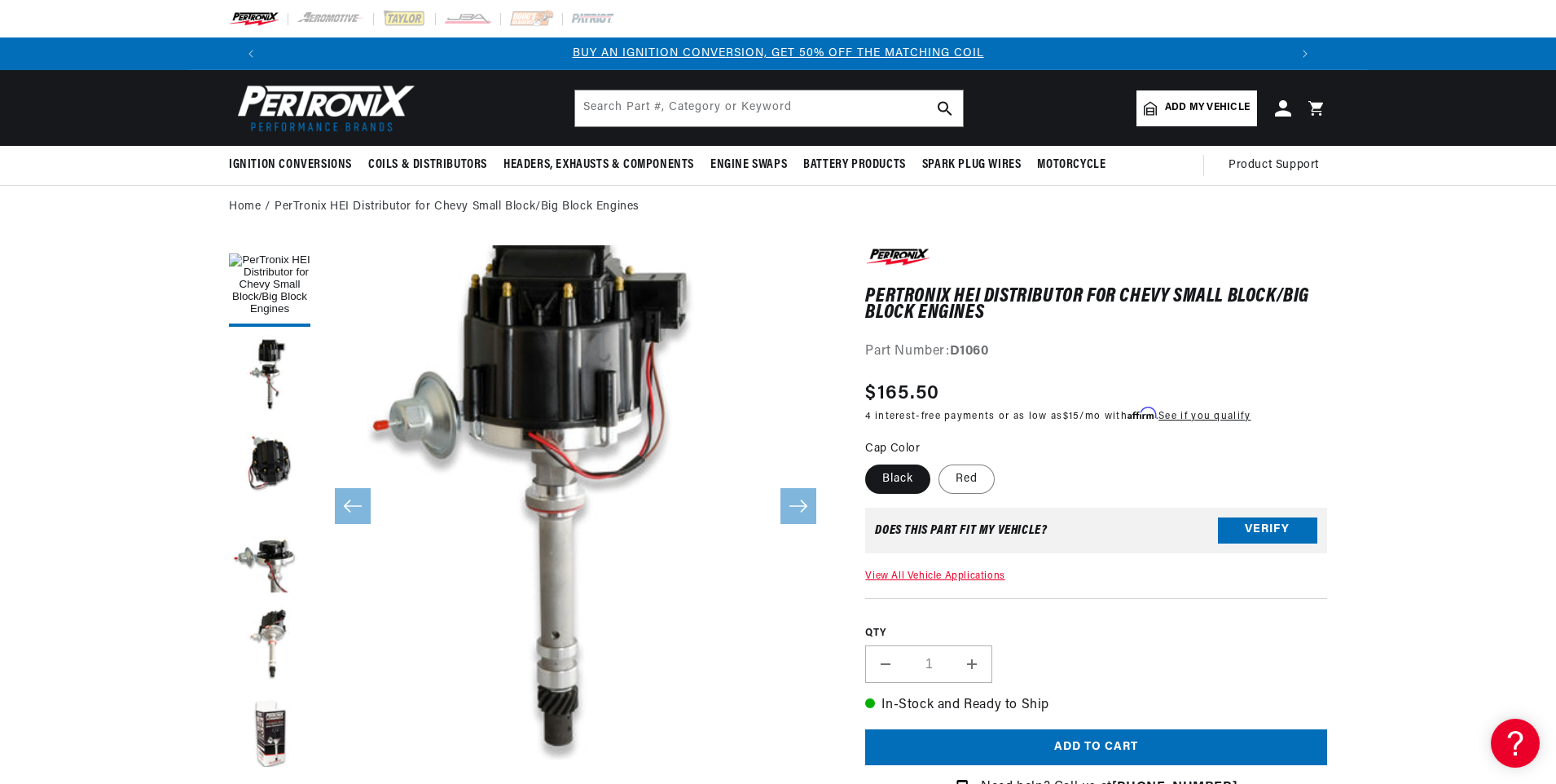
scroll to position [0, 1017]
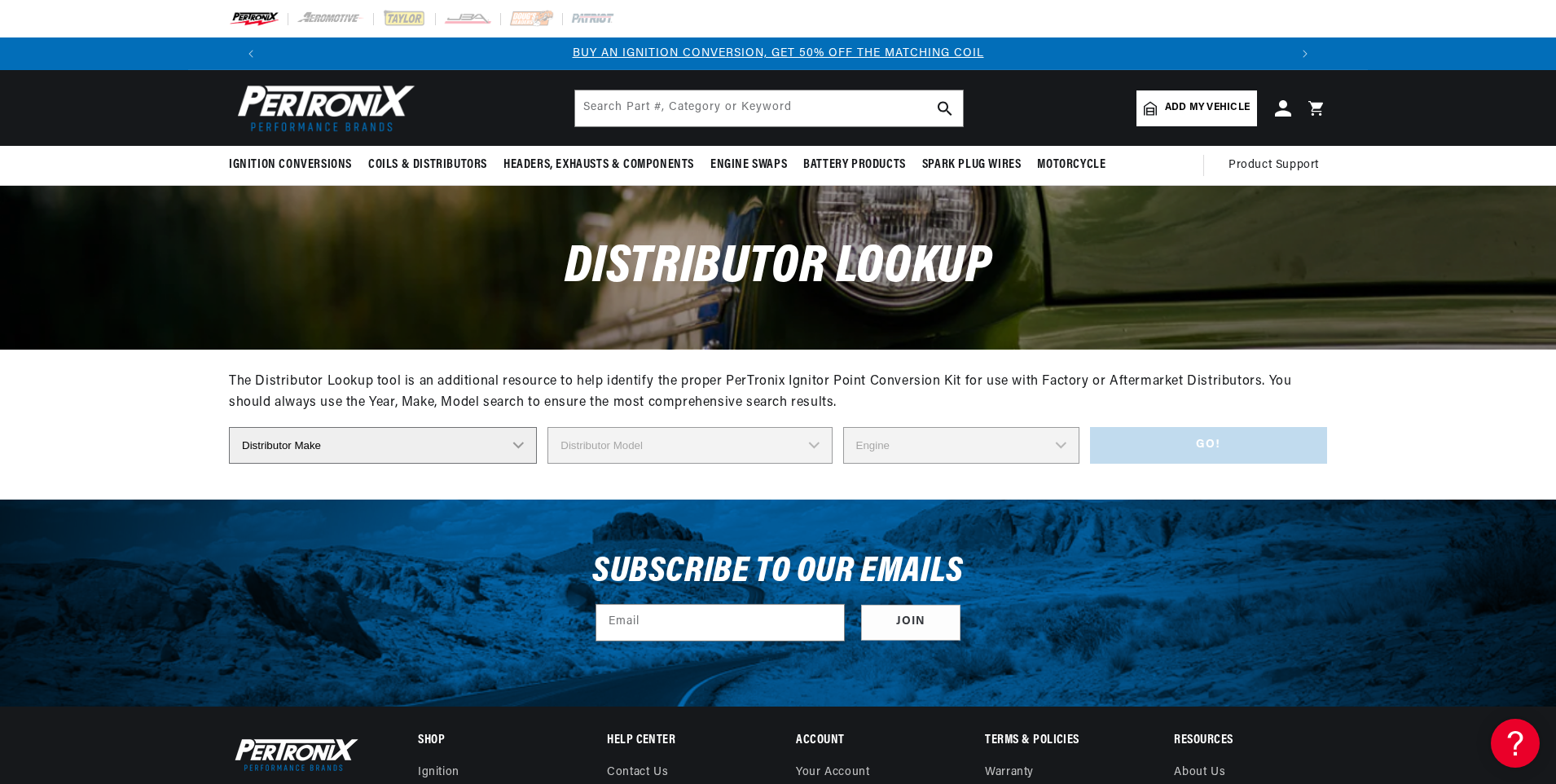
click at [515, 448] on select "Distributor Make Accel Aldon Autolite Bosch Century Chrysler Clark Colt Contine…" at bounding box center [383, 446] width 308 height 37
select select "Chrysler"
click at [229, 427] on select "Distributor Make Accel Aldon Autolite Bosch Century Chrysler Clark Colt Contine…" at bounding box center [383, 446] width 308 height 37
click at [732, 452] on select "Distributor Model 1838505 1889710 1889715 2095270 2095530 2095843 2095844 20958…" at bounding box center [695, 446] width 316 height 37
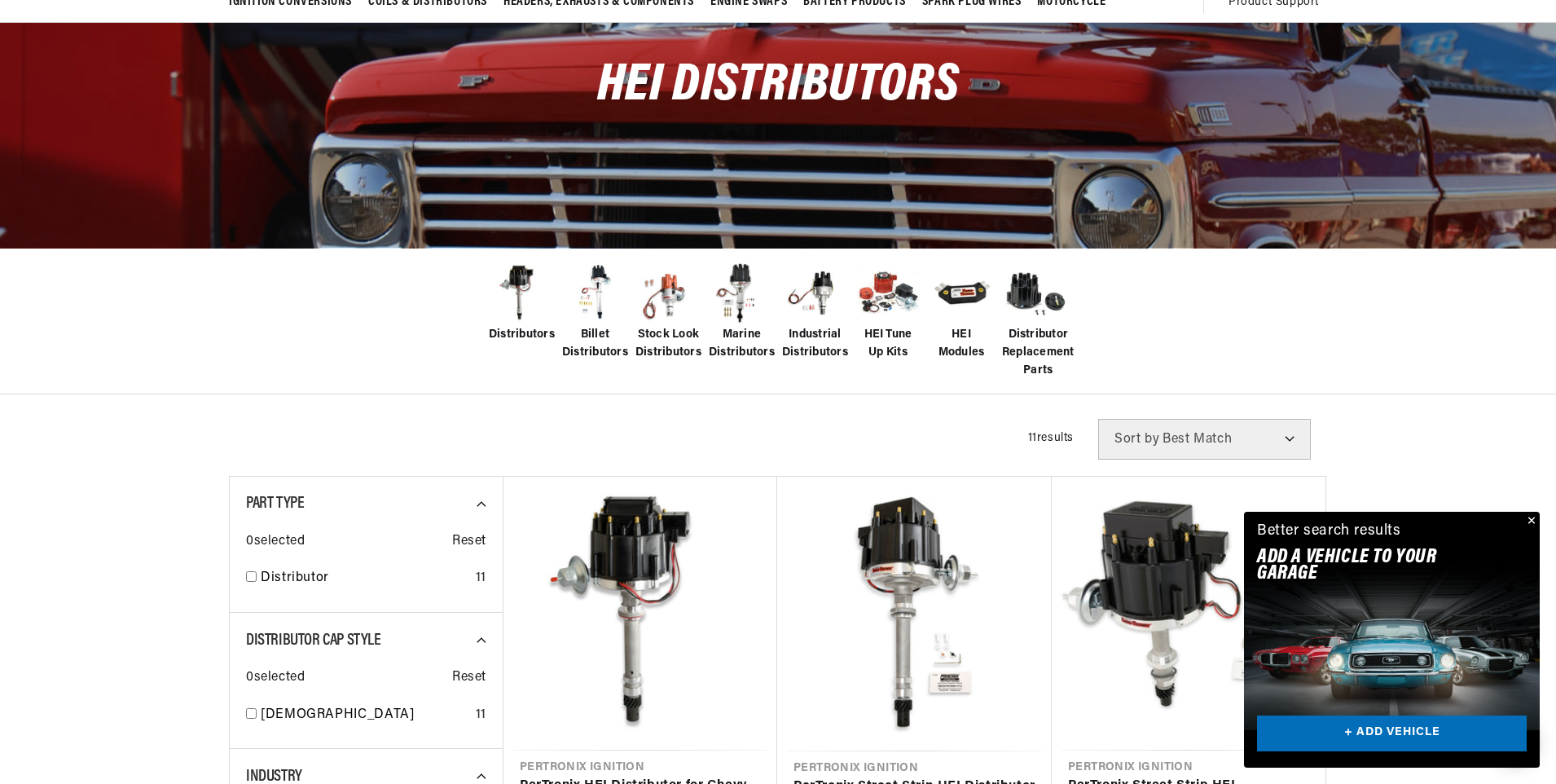
click at [1532, 516] on button "Close" at bounding box center [1530, 521] width 19 height 19
